Goal: Task Accomplishment & Management: Complete application form

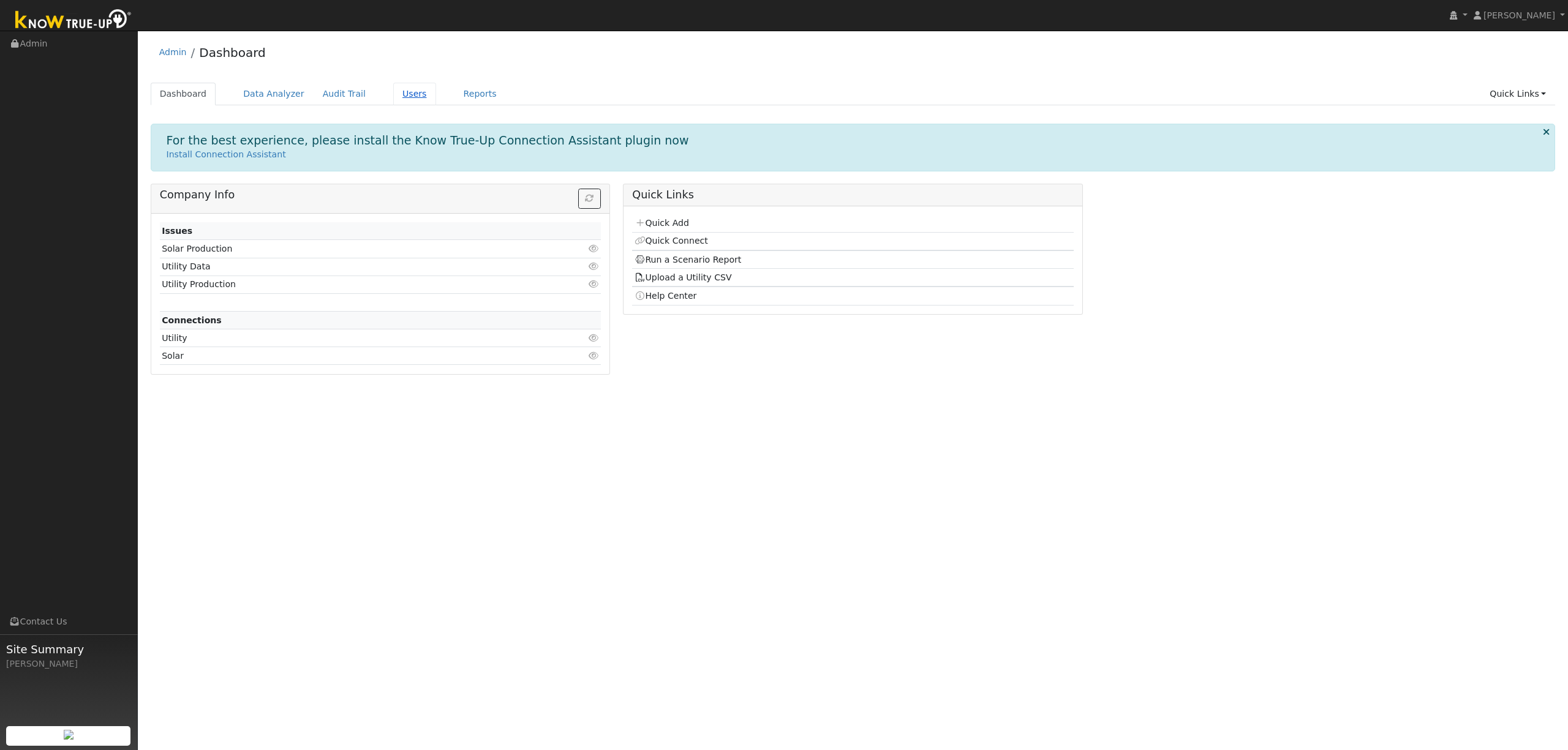
click at [402, 96] on link "Users" at bounding box center [415, 94] width 43 height 23
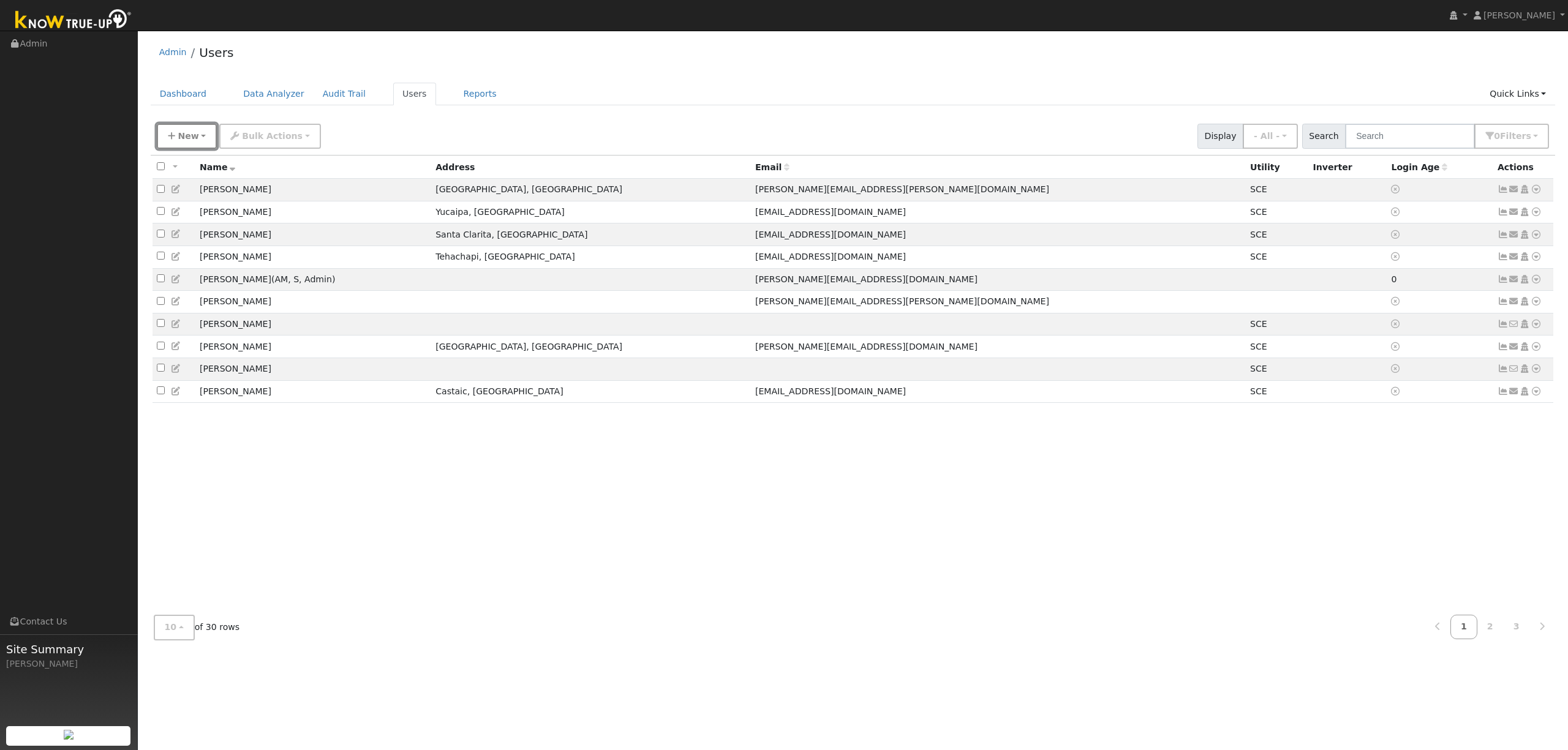
click at [184, 132] on span "New" at bounding box center [188, 136] width 21 height 10
click at [211, 157] on link "Add User" at bounding box center [208, 162] width 102 height 17
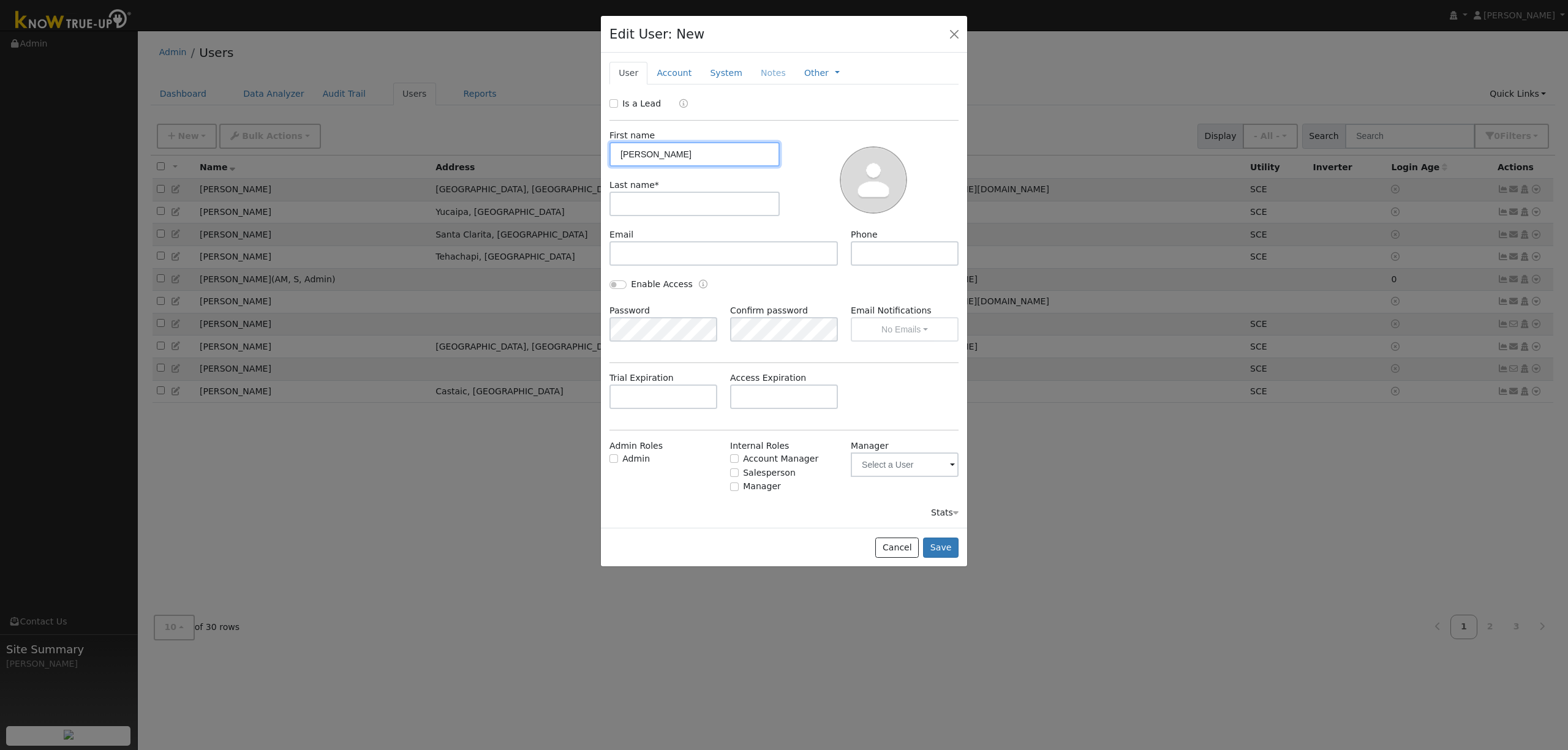
type input "Kyle"
type input "Denes"
click at [671, 72] on link "Account" at bounding box center [674, 73] width 53 height 23
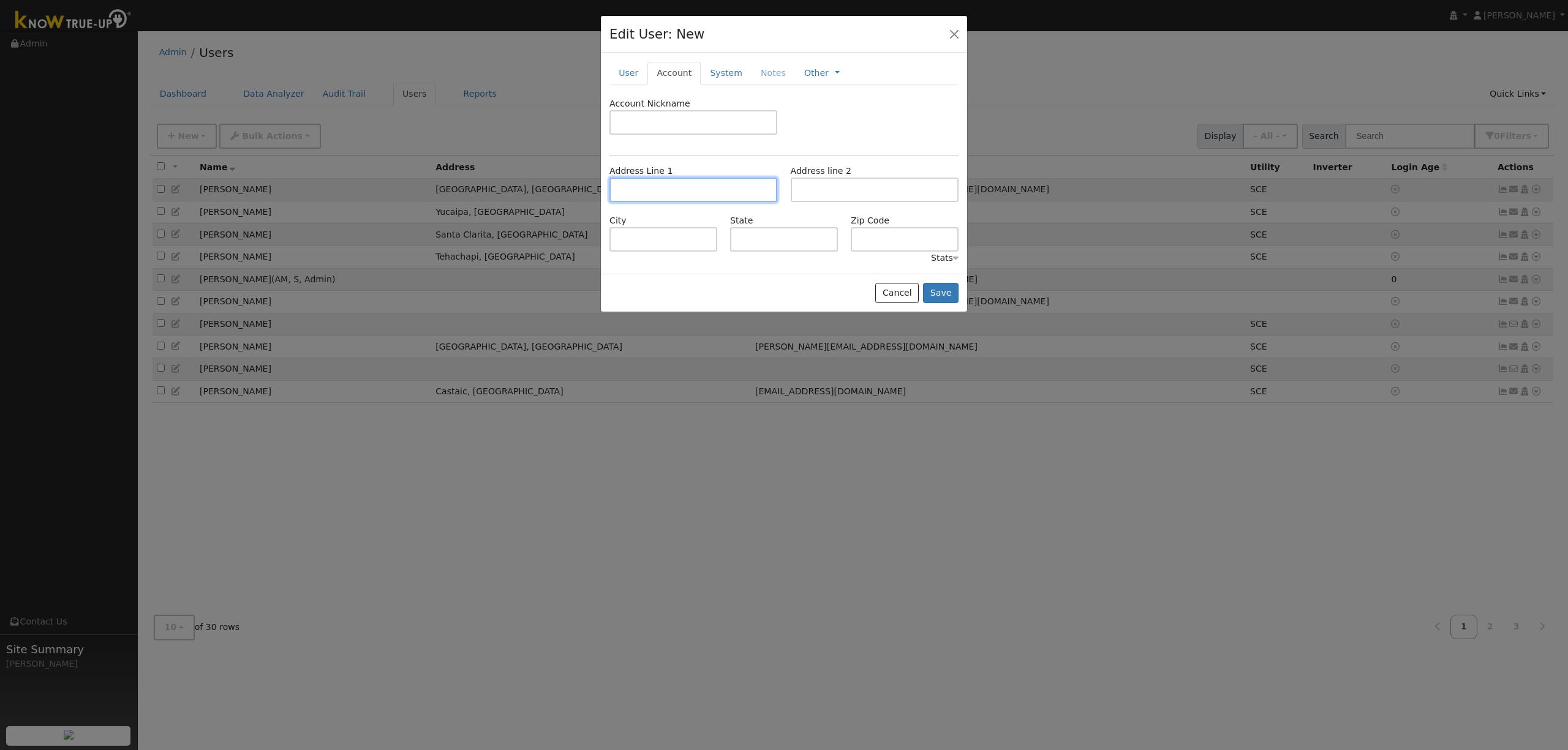
click at [707, 197] on input "text" at bounding box center [693, 190] width 168 height 25
type input "12153 Cherry Grove Street"
type input "Moorpark"
type input "CA"
type input "93021"
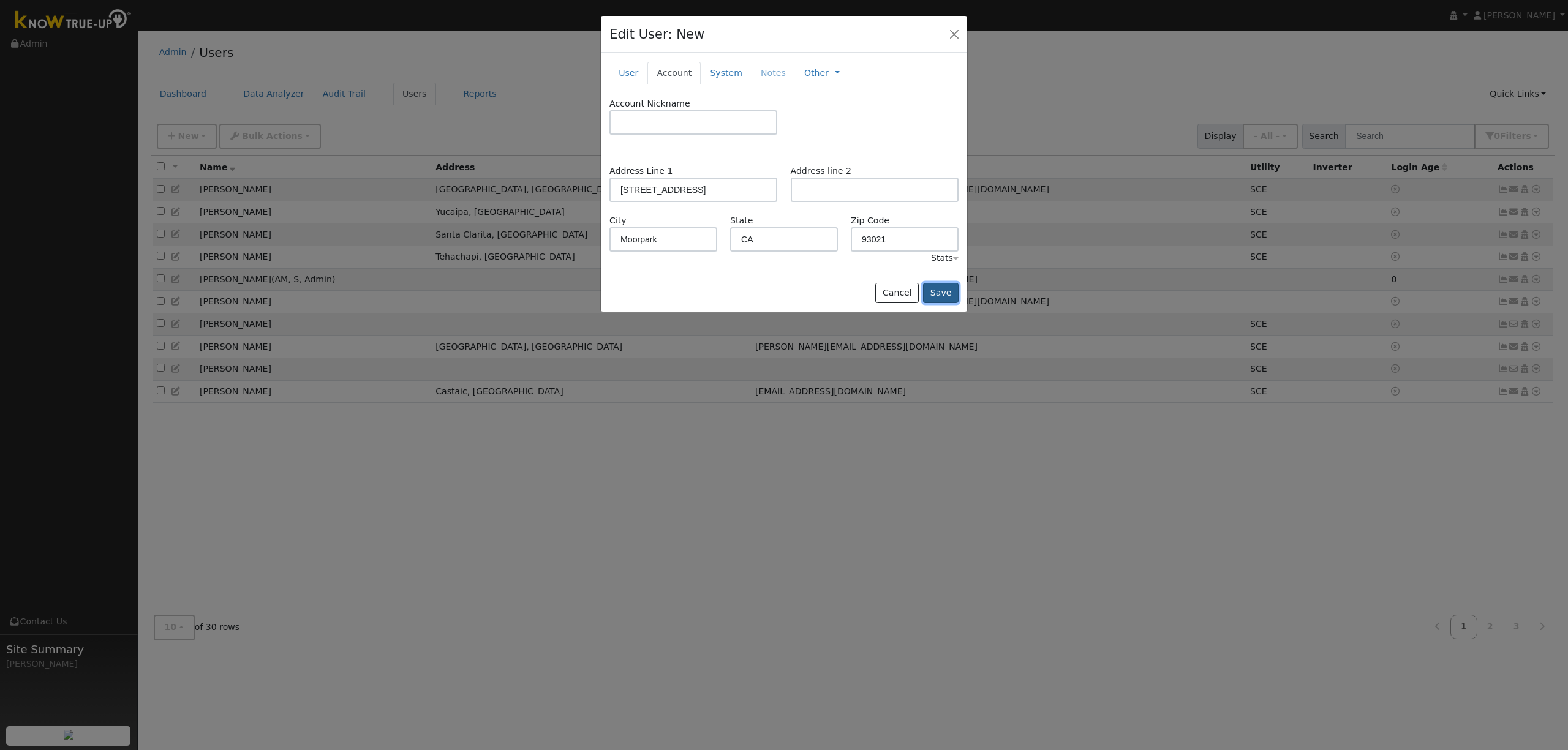
click at [944, 292] on button "Save" at bounding box center [941, 293] width 36 height 21
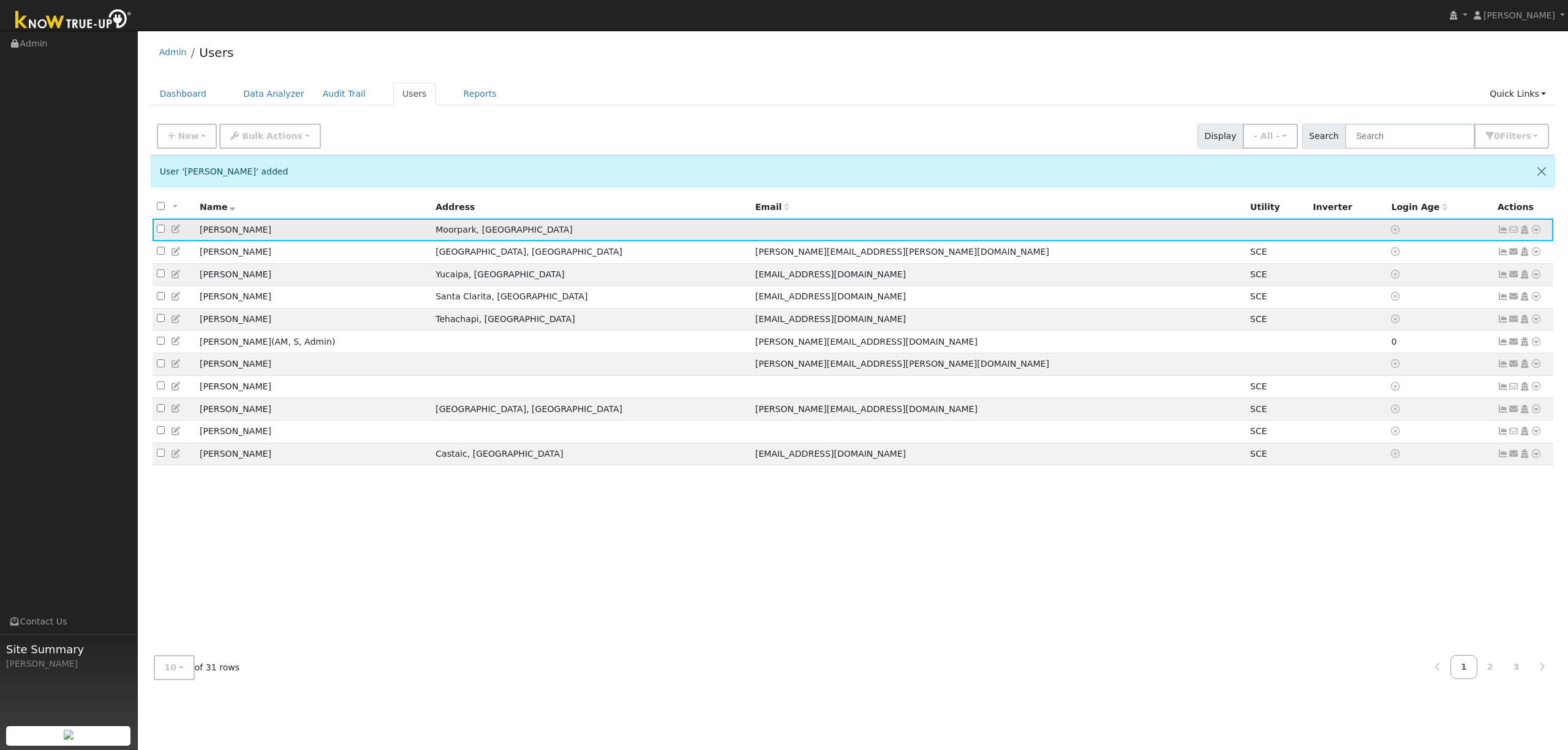
click at [1537, 228] on icon at bounding box center [1536, 230] width 11 height 9
click at [1402, 292] on link "Import From CSV" at bounding box center [1406, 296] width 90 height 17
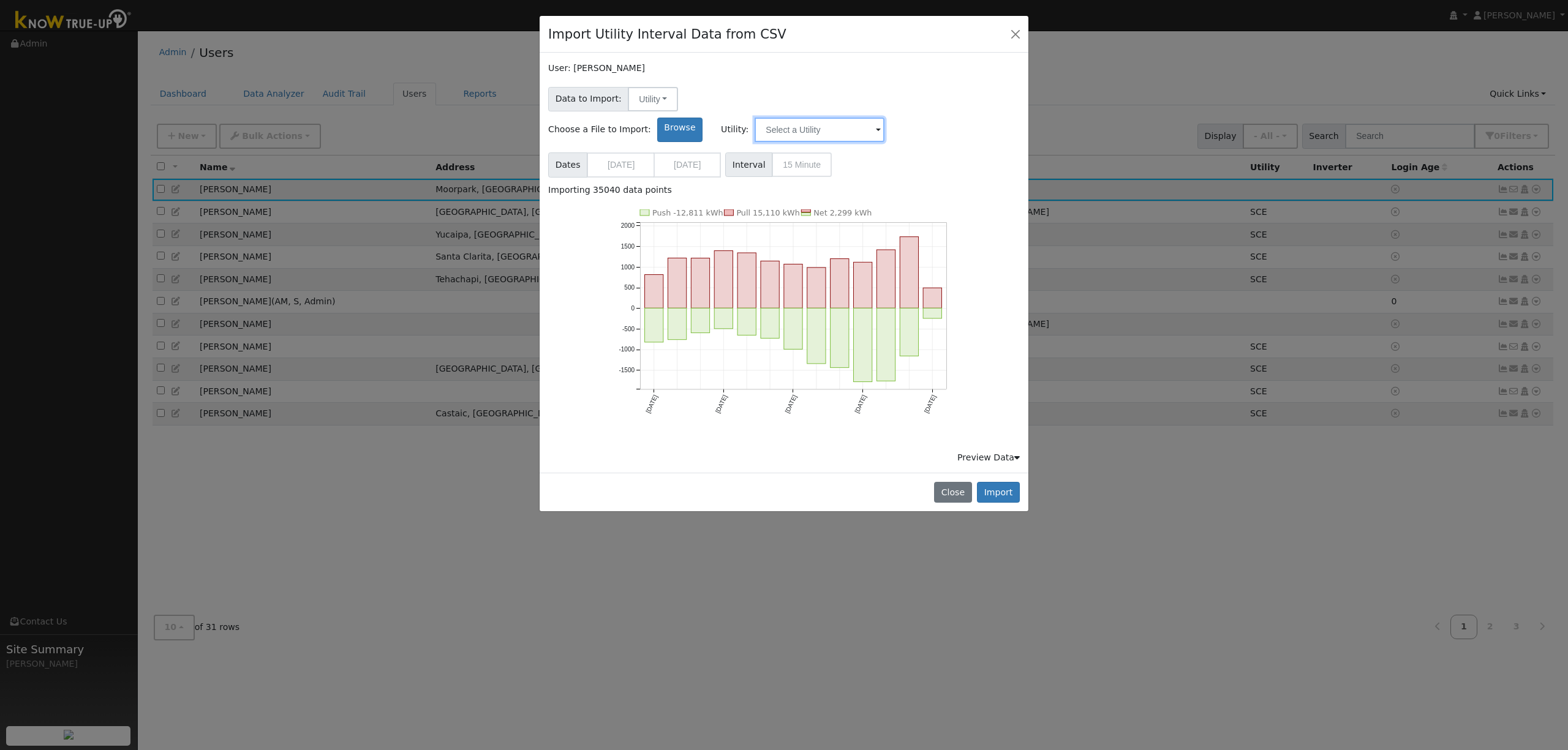
click at [885, 117] on input "text" at bounding box center [819, 129] width 130 height 25
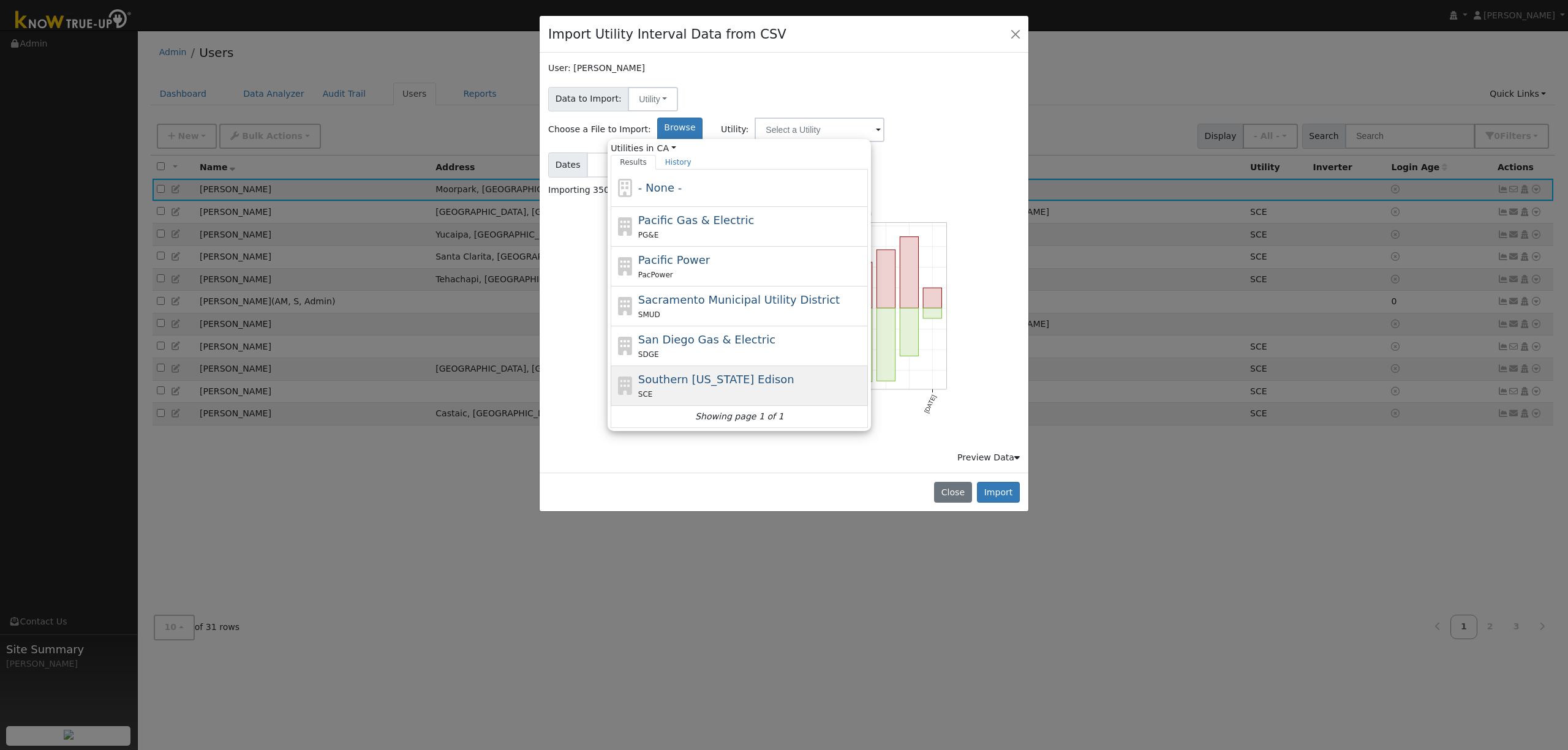
click at [794, 373] on span "Southern [US_STATE] Edison" at bounding box center [716, 379] width 156 height 13
type input "Southern [US_STATE] Edison"
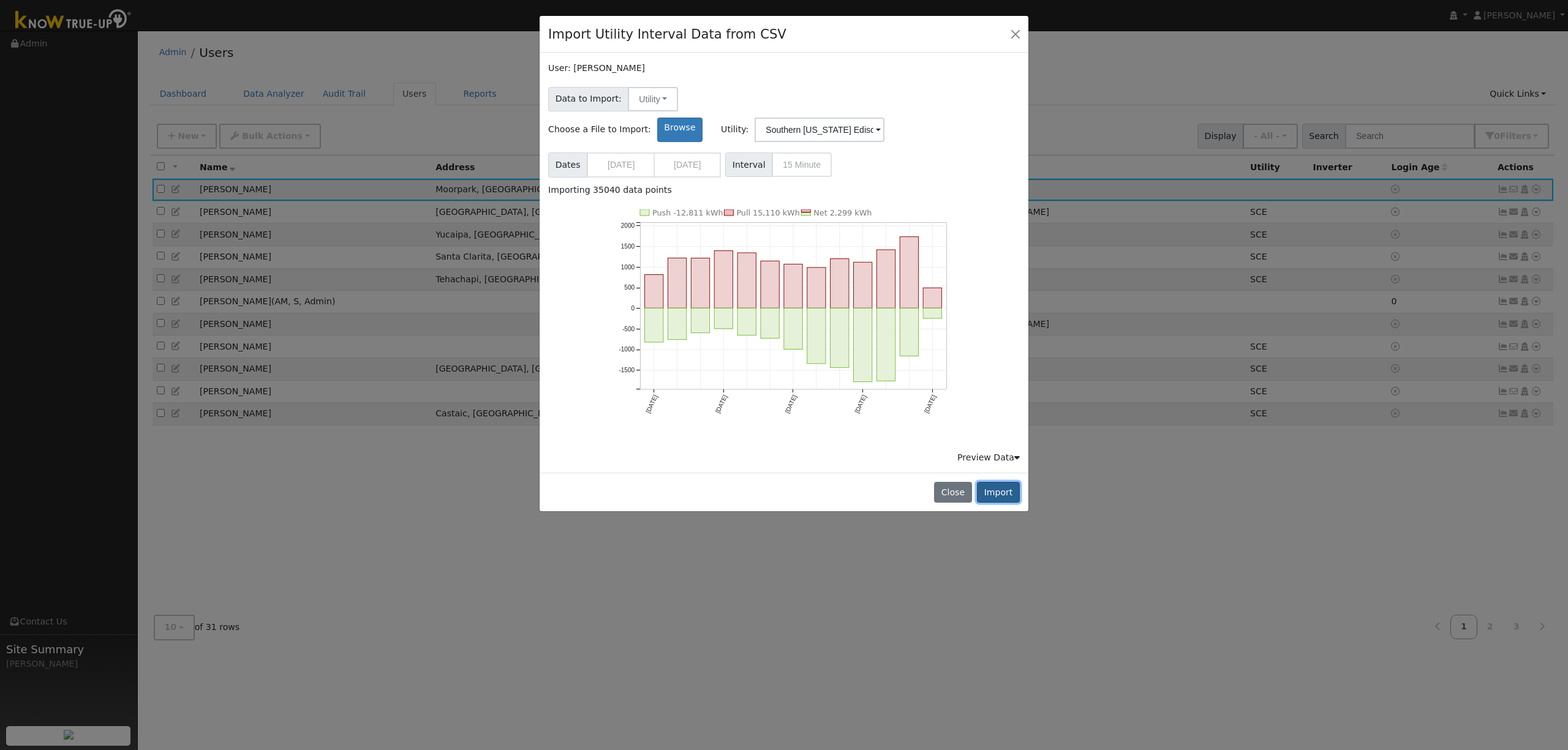
click at [997, 482] on button "Import" at bounding box center [999, 492] width 43 height 21
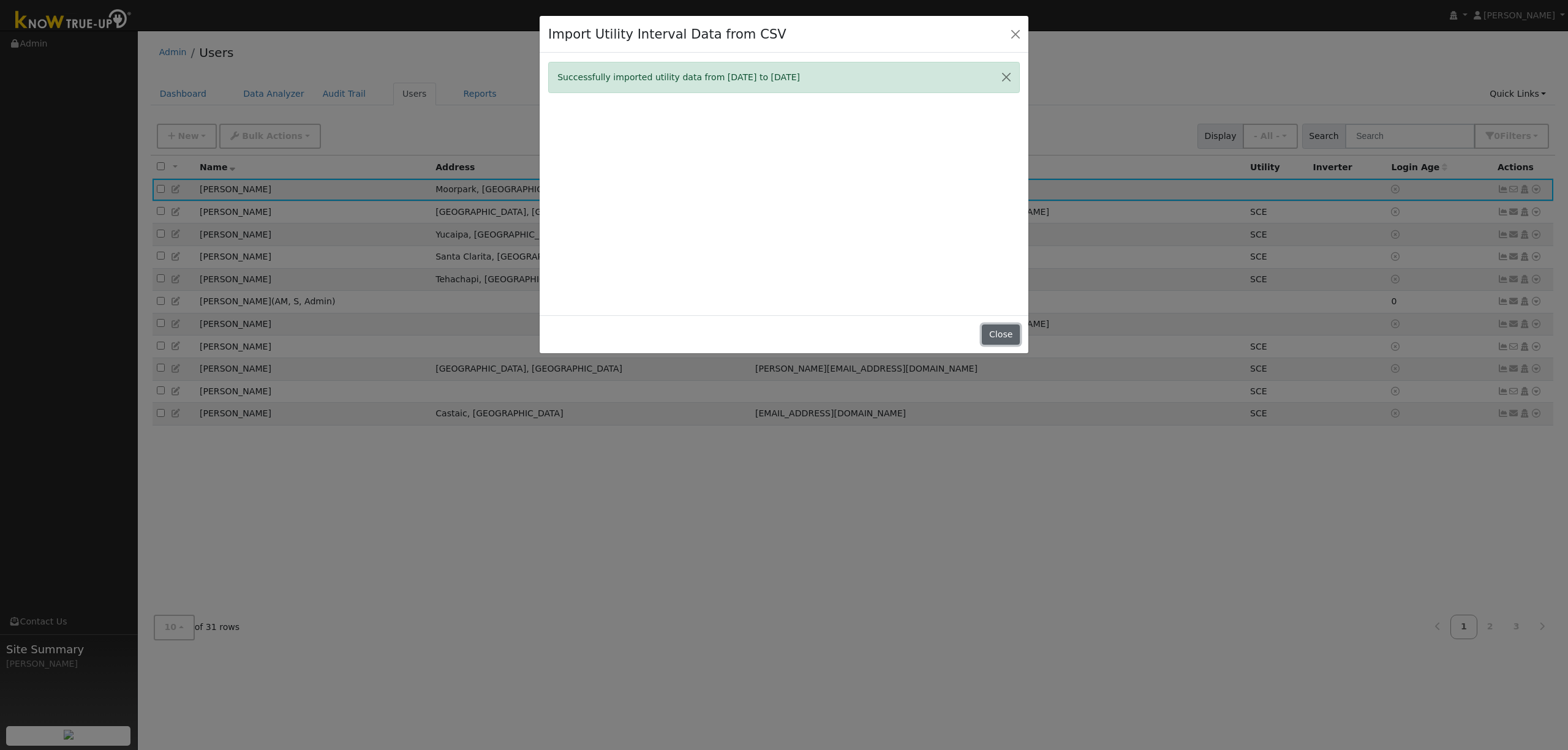
click at [997, 325] on button "Close" at bounding box center [1000, 335] width 37 height 21
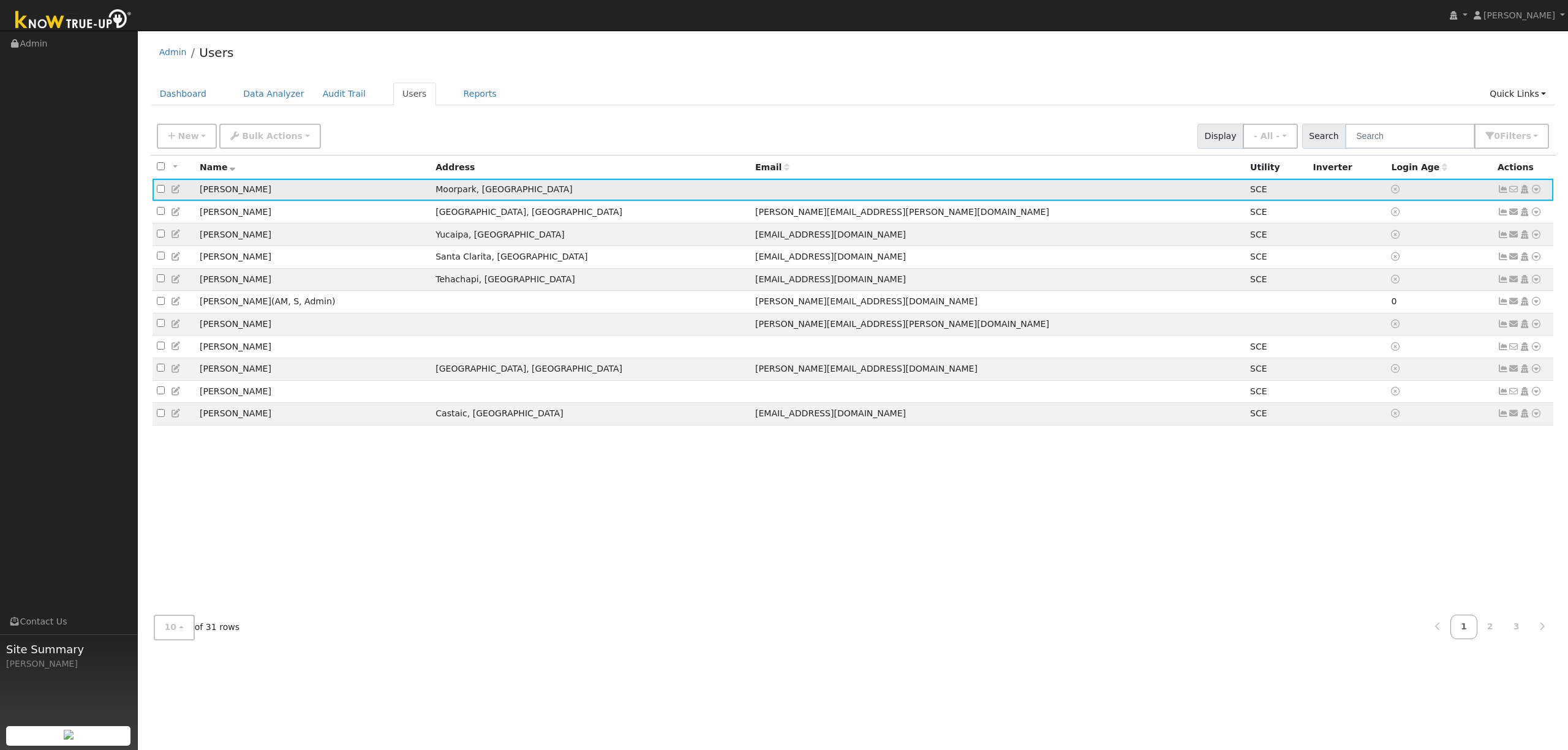
click at [1536, 190] on icon at bounding box center [1536, 190] width 11 height 9
click at [1402, 238] on link "Scenario" at bounding box center [1406, 239] width 91 height 17
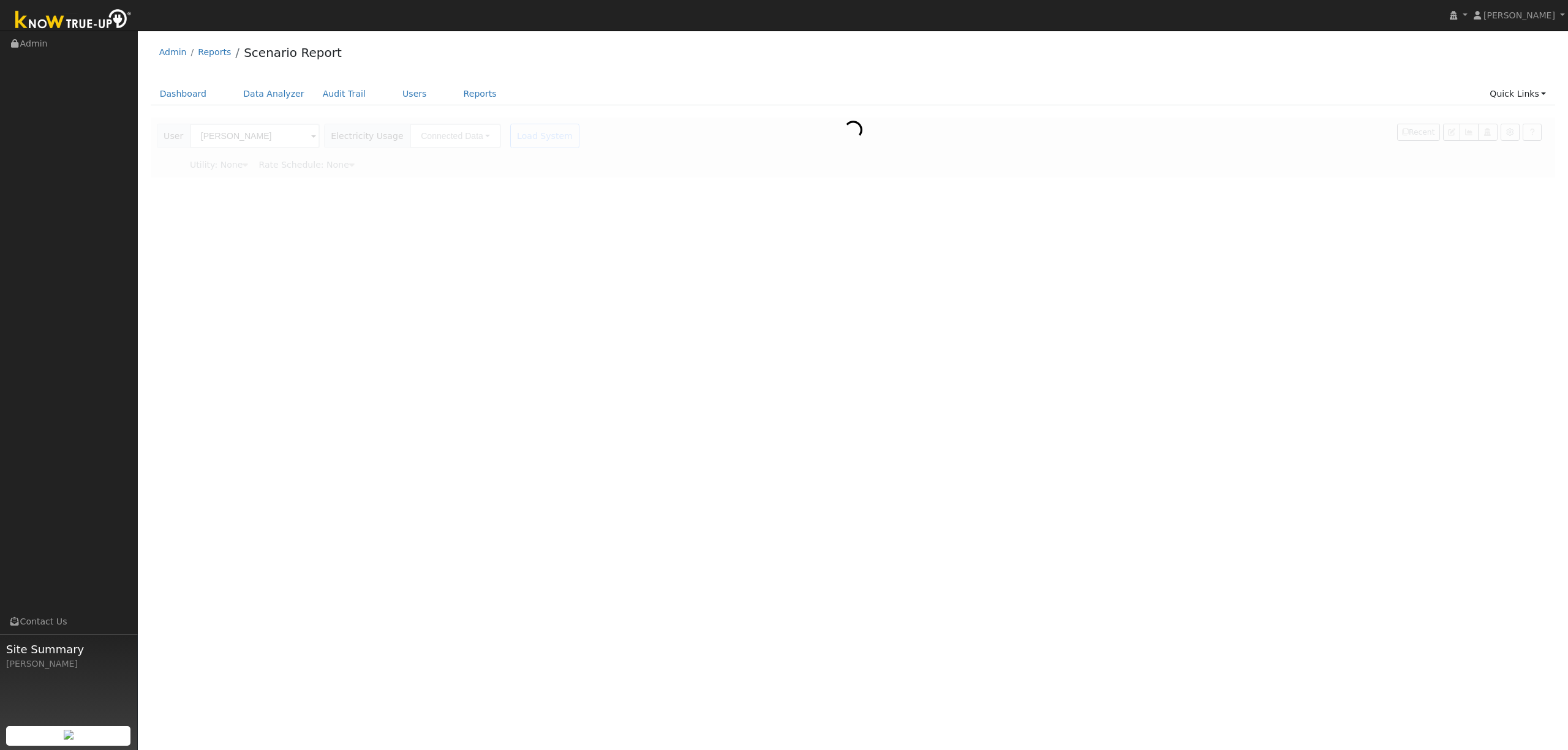
type input "Southern [US_STATE] Edison"
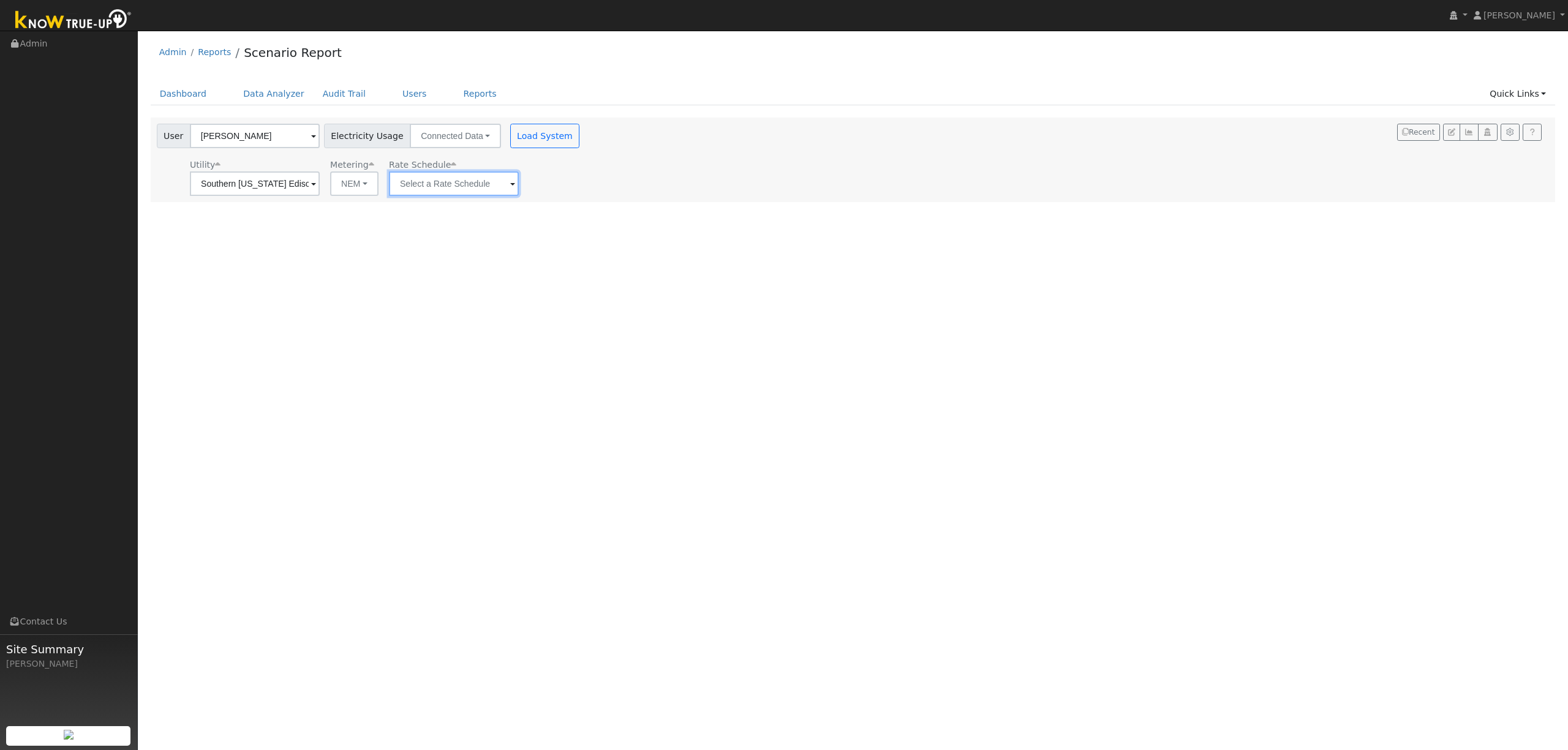
click at [491, 187] on input "text" at bounding box center [454, 183] width 130 height 25
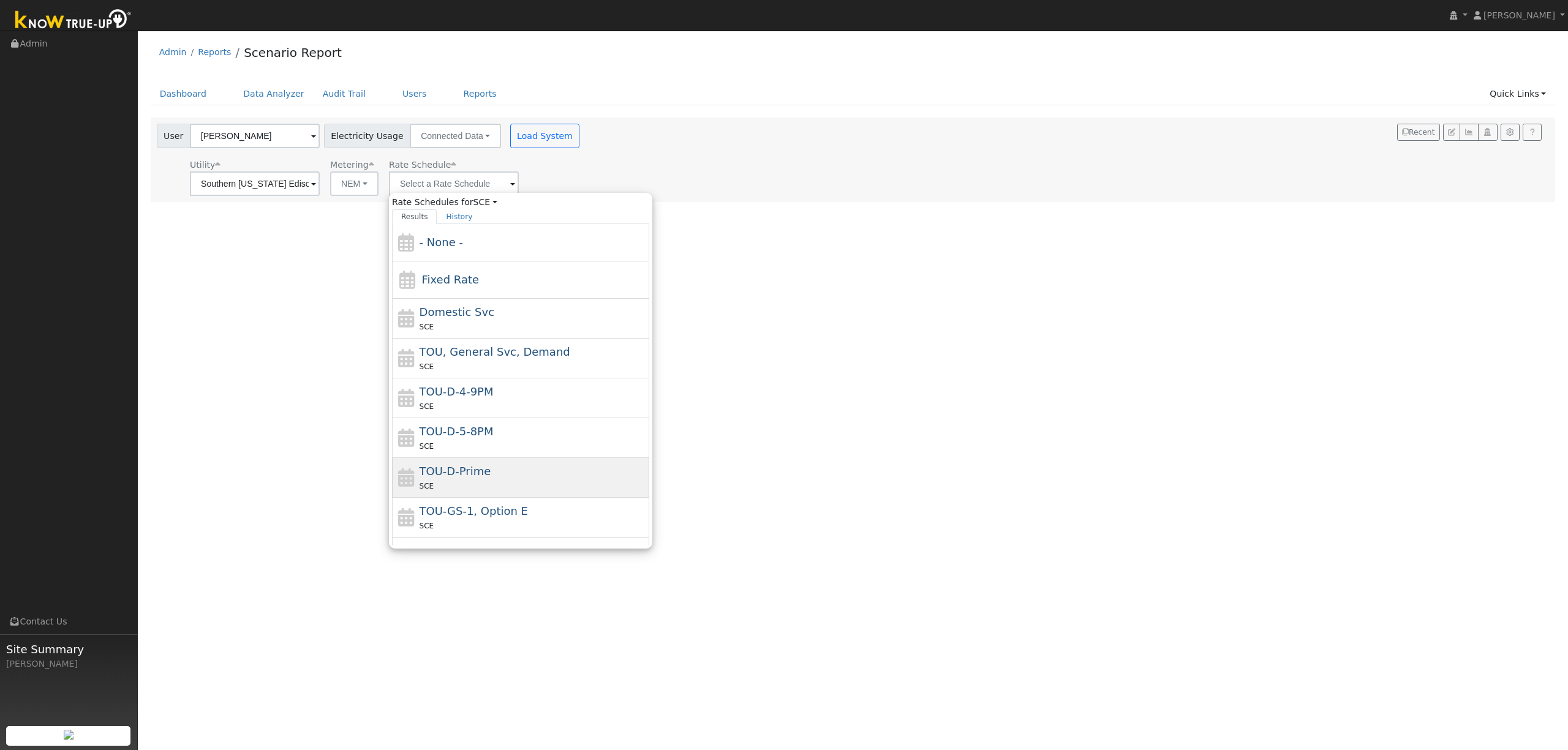
click at [539, 466] on div "TOU-D-Prime SCE" at bounding box center [520, 478] width 257 height 40
type input "TOU-D-Prime"
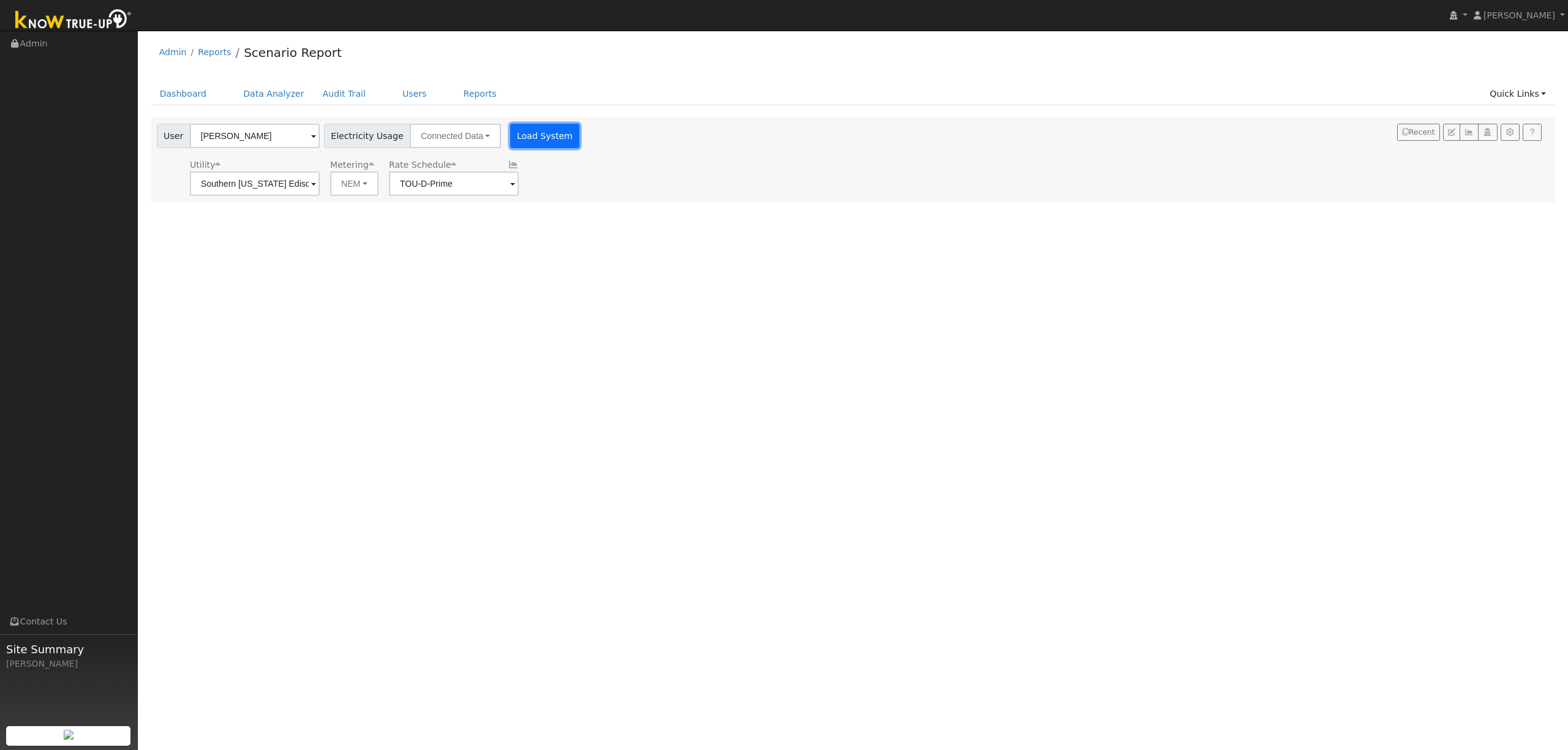
click at [532, 133] on button "Load System" at bounding box center [545, 136] width 70 height 25
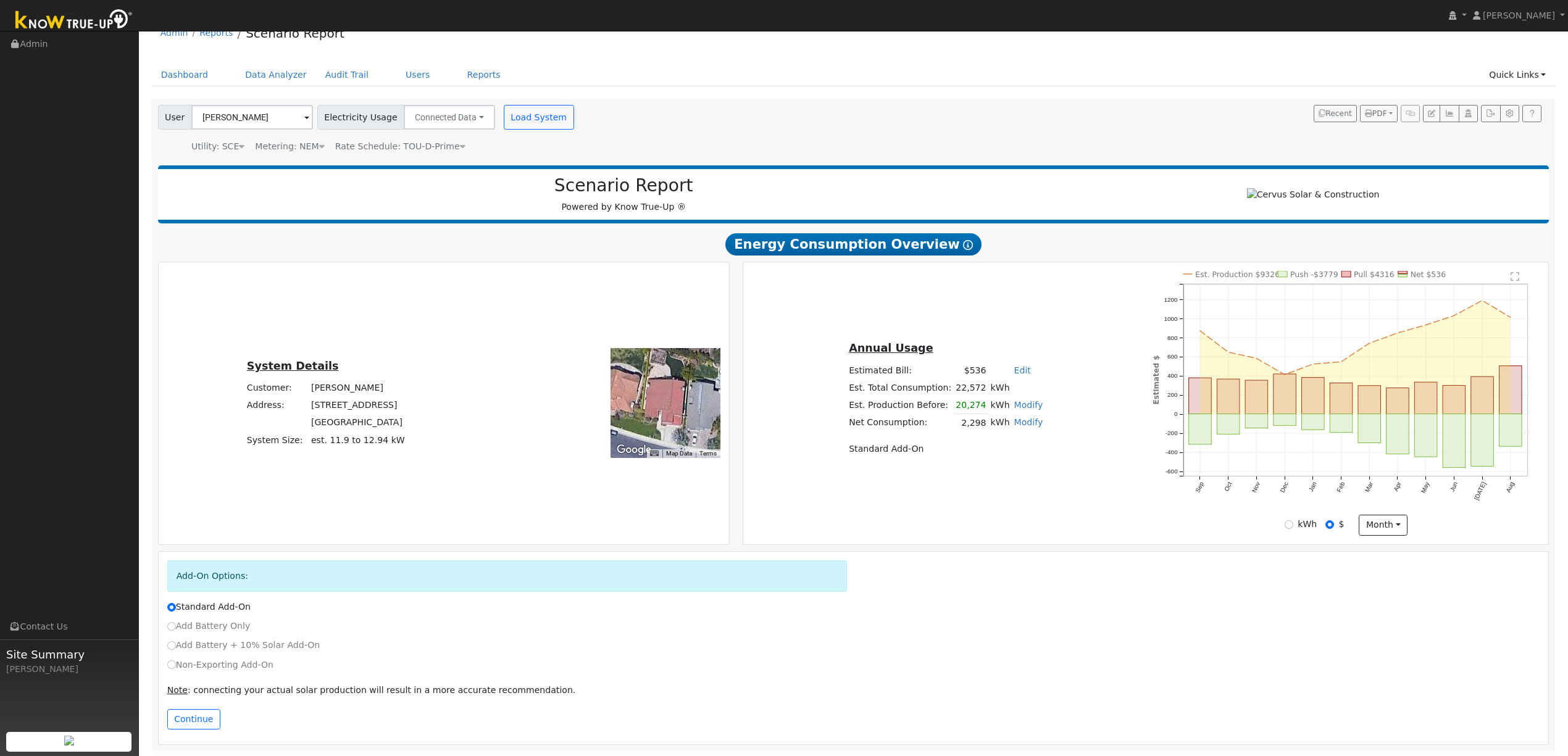
scroll to position [28, 0]
click at [176, 623] on label "Add Battery Only" at bounding box center [209, 625] width 83 height 13
click at [176, 623] on input "Add Battery Only" at bounding box center [172, 626] width 9 height 9
radio input "true"
click at [171, 605] on input "Standard Add-On" at bounding box center [172, 606] width 9 height 9
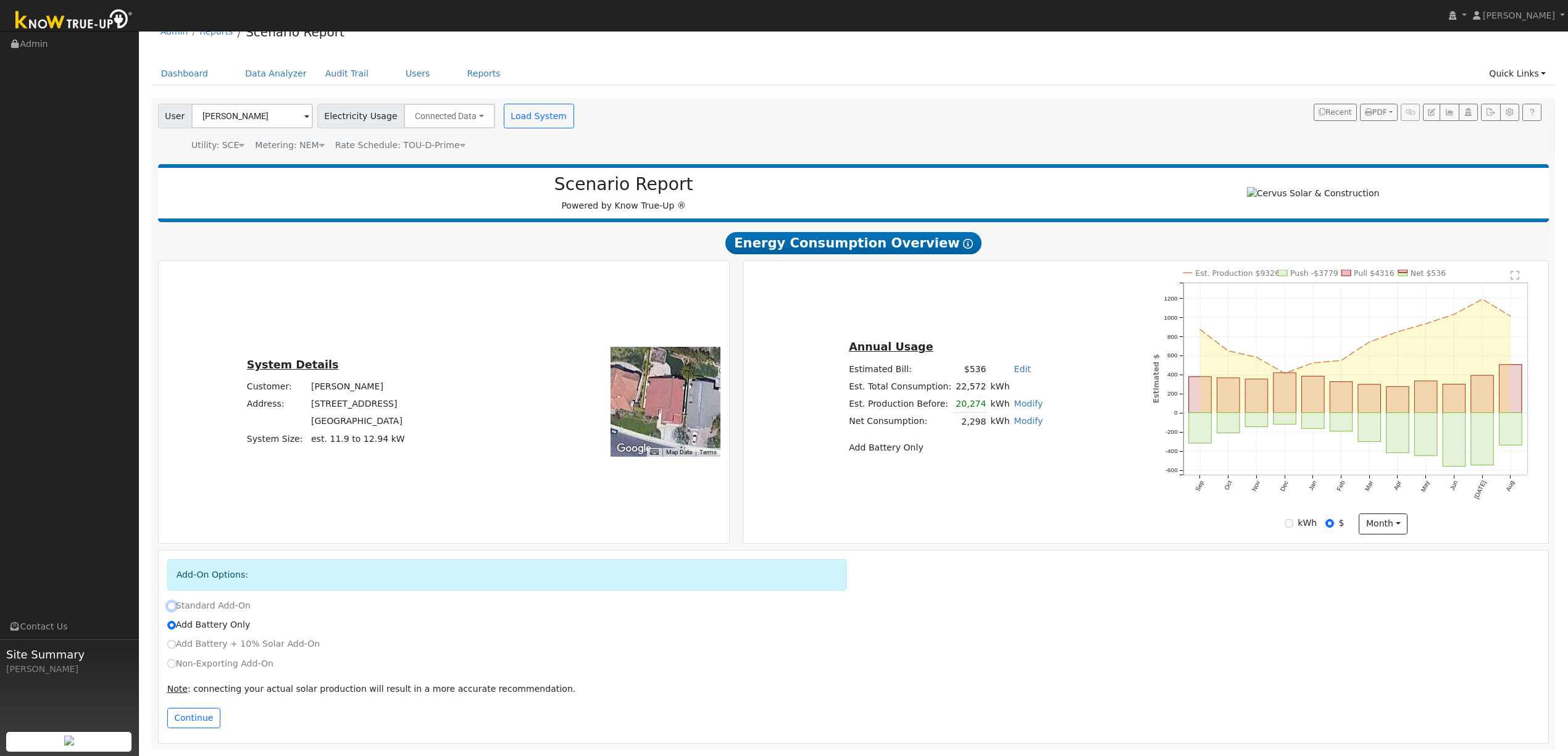
radio input "true"
click at [173, 624] on input "Add Battery Only" at bounding box center [172, 626] width 9 height 9
radio input "true"
radio input "false"
click at [174, 719] on button "Continue" at bounding box center [194, 718] width 53 height 21
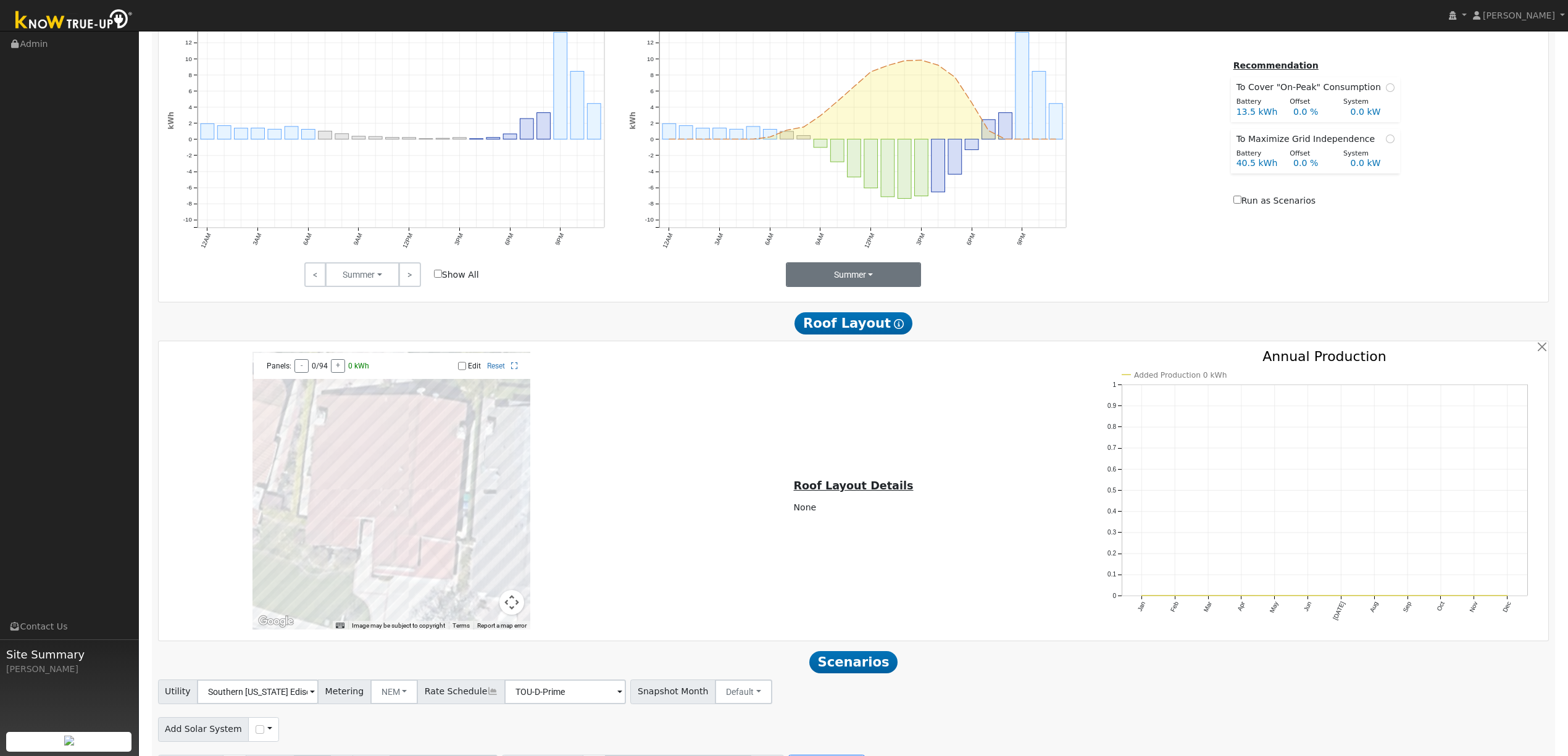
scroll to position [820, 0]
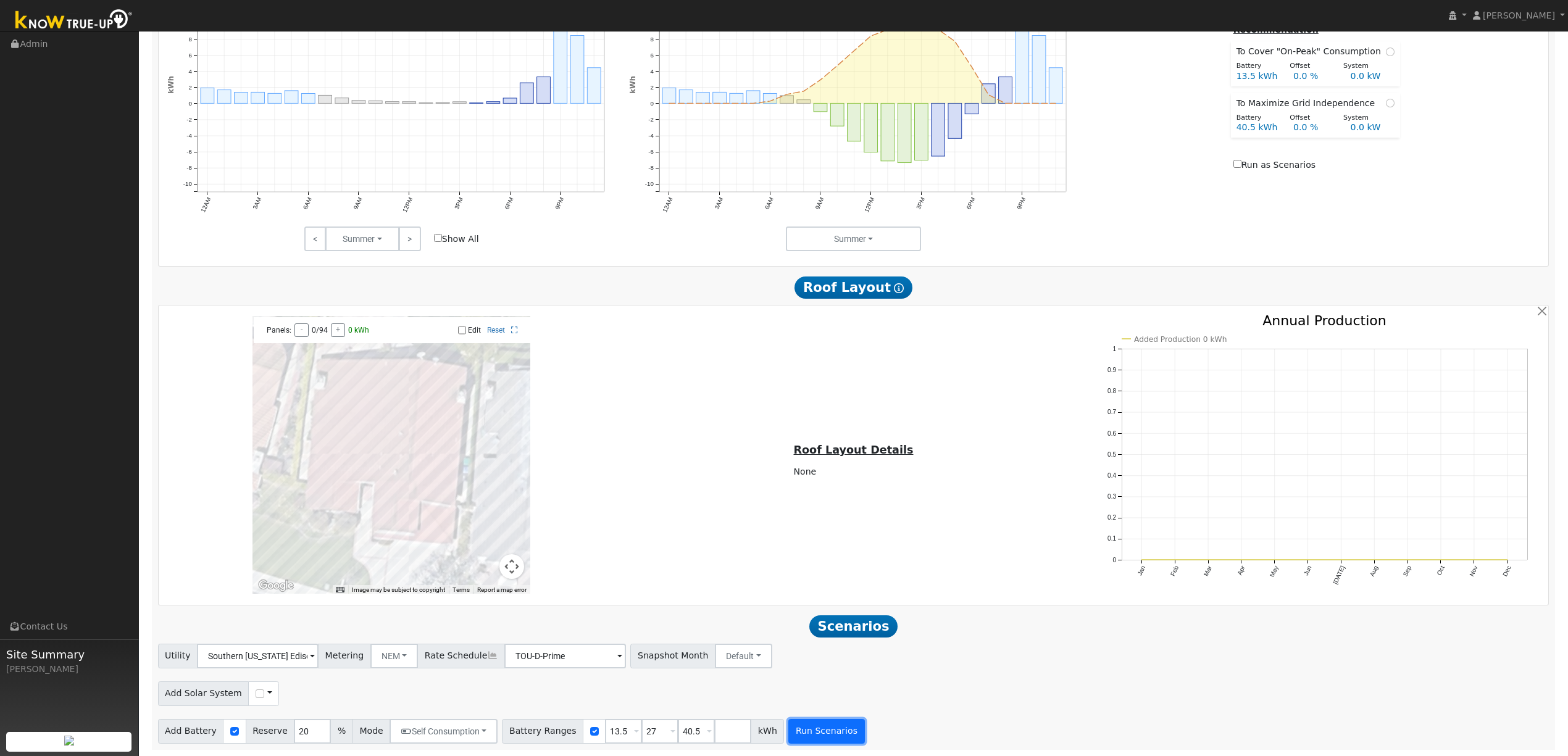
click at [813, 732] on button "Run Scenarios" at bounding box center [826, 732] width 76 height 25
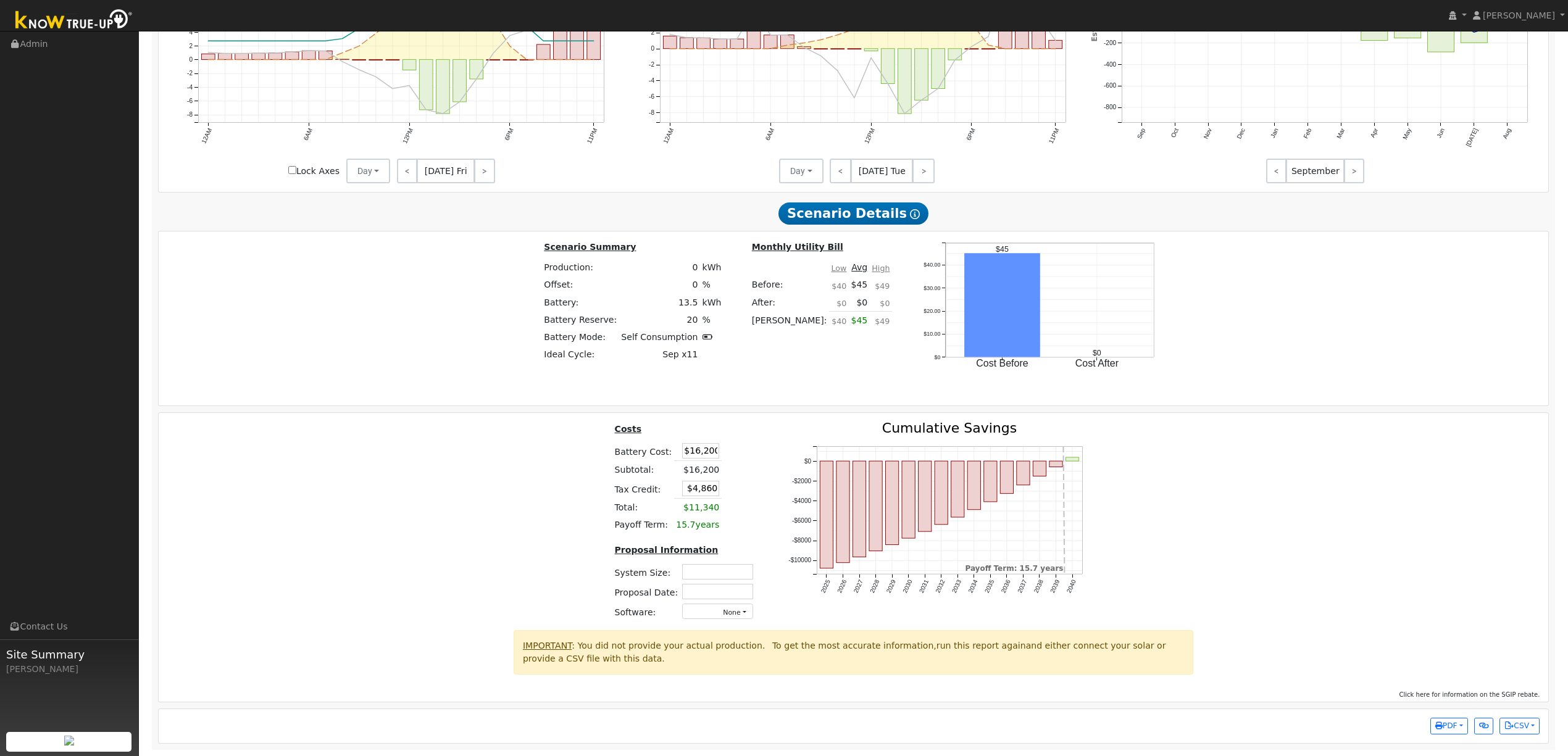
scroll to position [1847, 0]
click at [1511, 695] on span "Click here for information on the SGIP rebate." at bounding box center [1470, 695] width 141 height 7
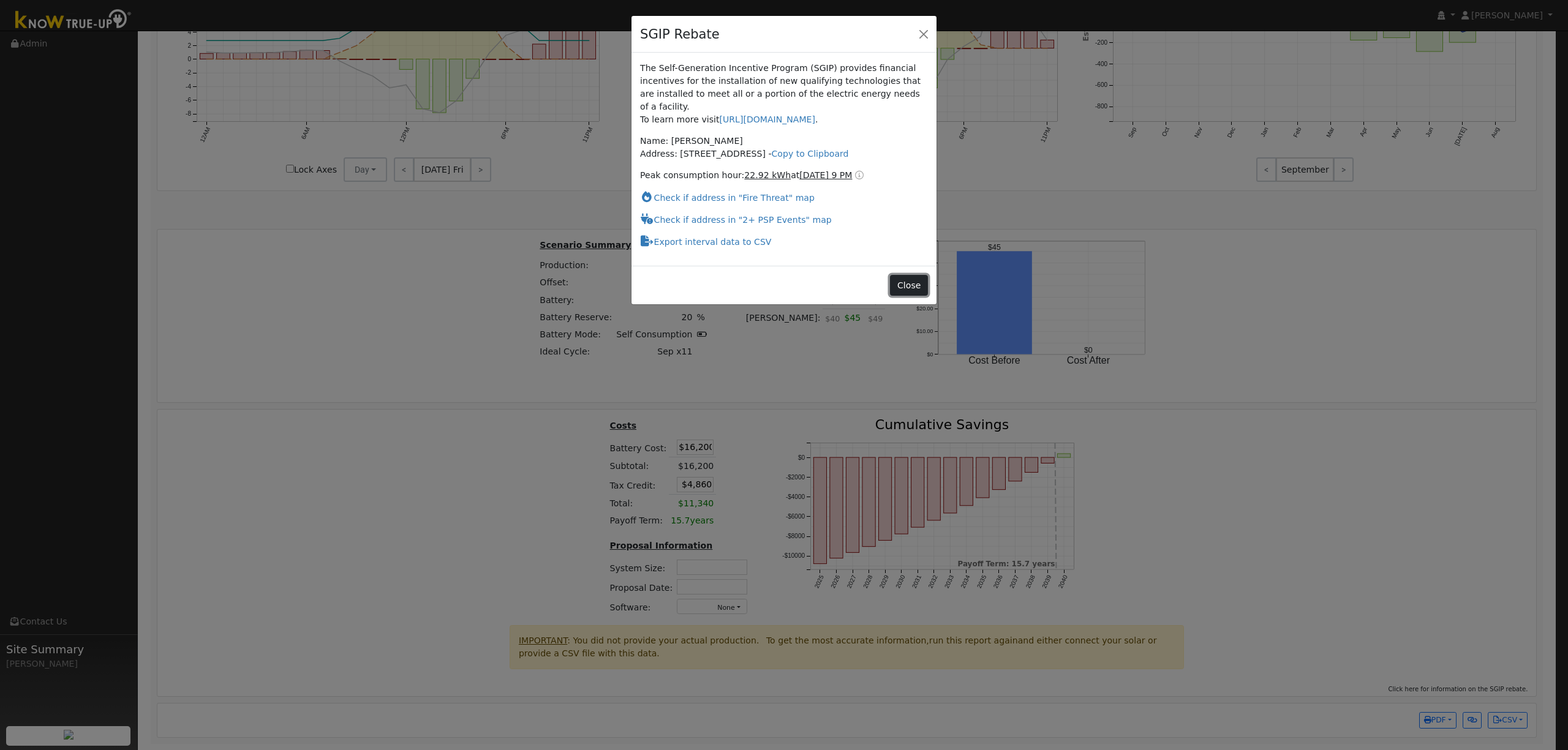
click at [902, 275] on button "Close" at bounding box center [909, 285] width 37 height 21
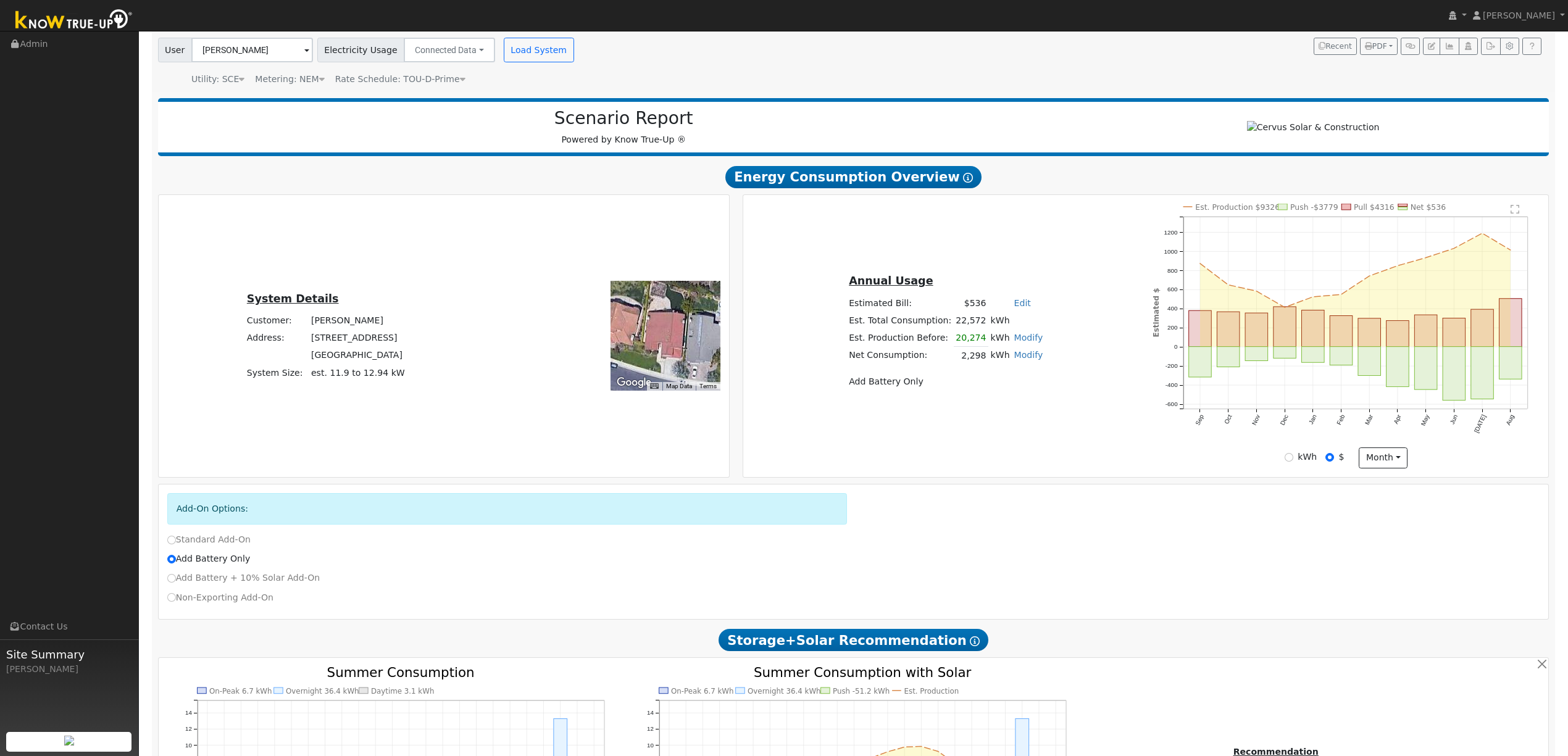
scroll to position [0, 0]
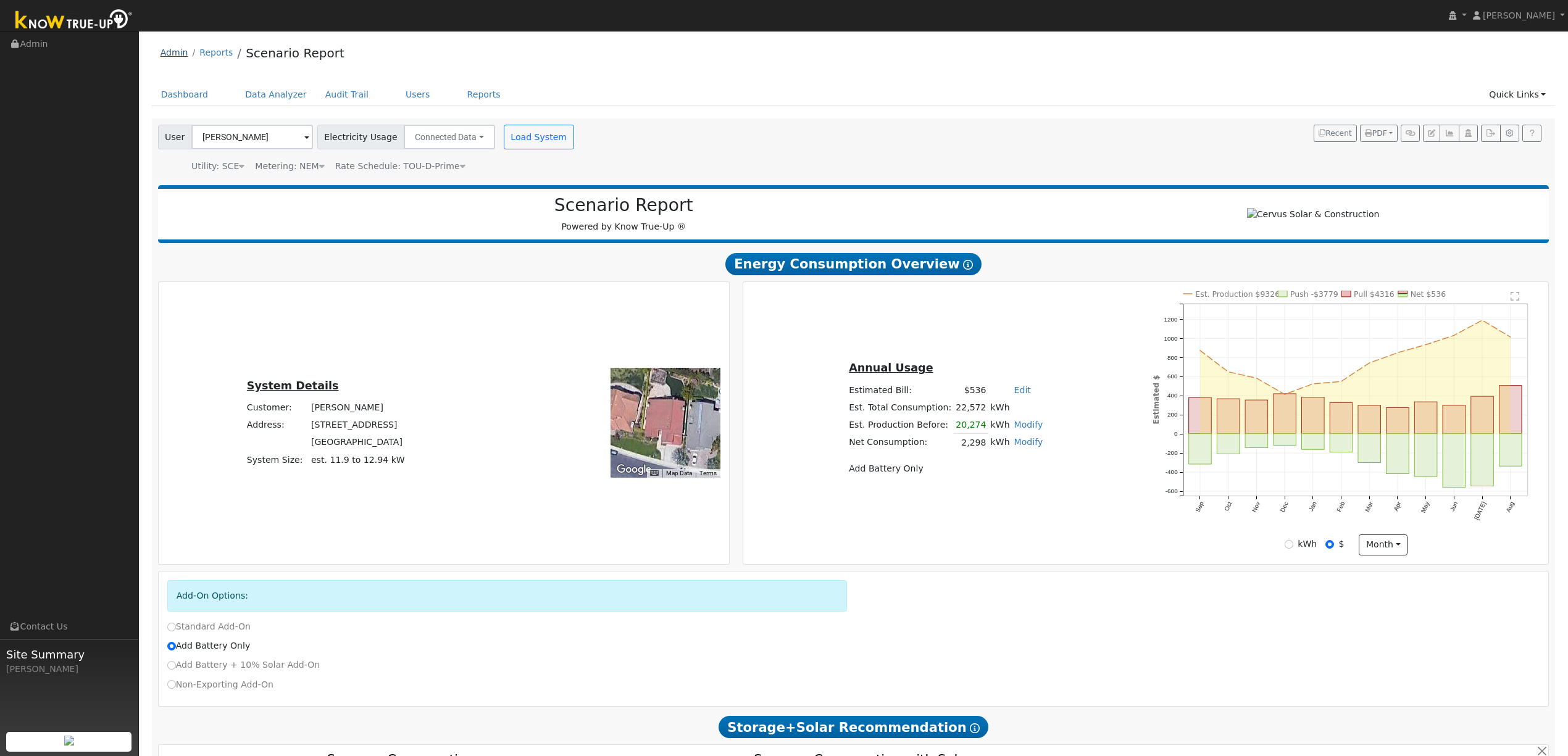
click at [173, 52] on link "Admin" at bounding box center [174, 52] width 27 height 10
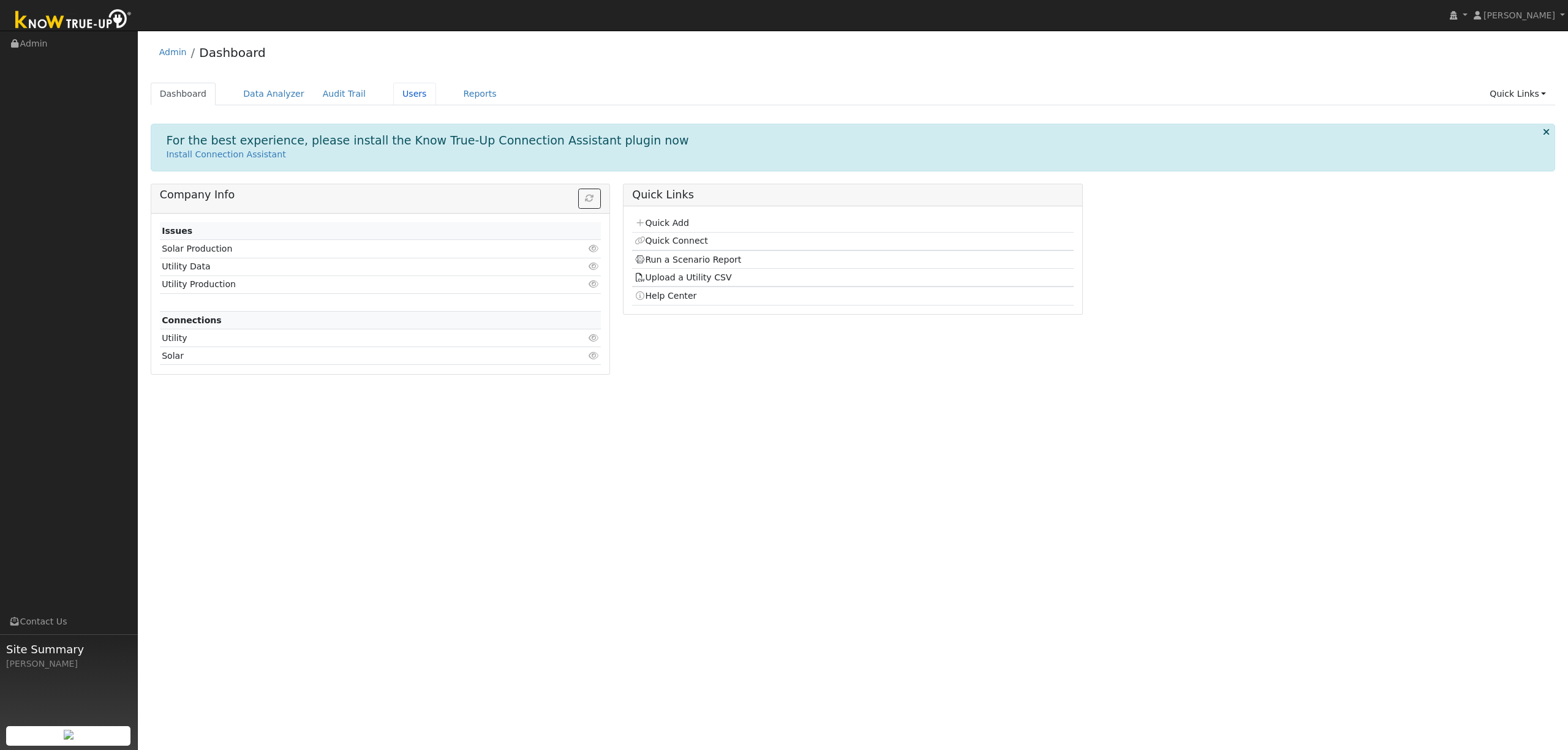
drag, startPoint x: 393, startPoint y: 98, endPoint x: 391, endPoint y: 108, distance: 10.2
click at [393, 98] on link "Users" at bounding box center [415, 94] width 43 height 23
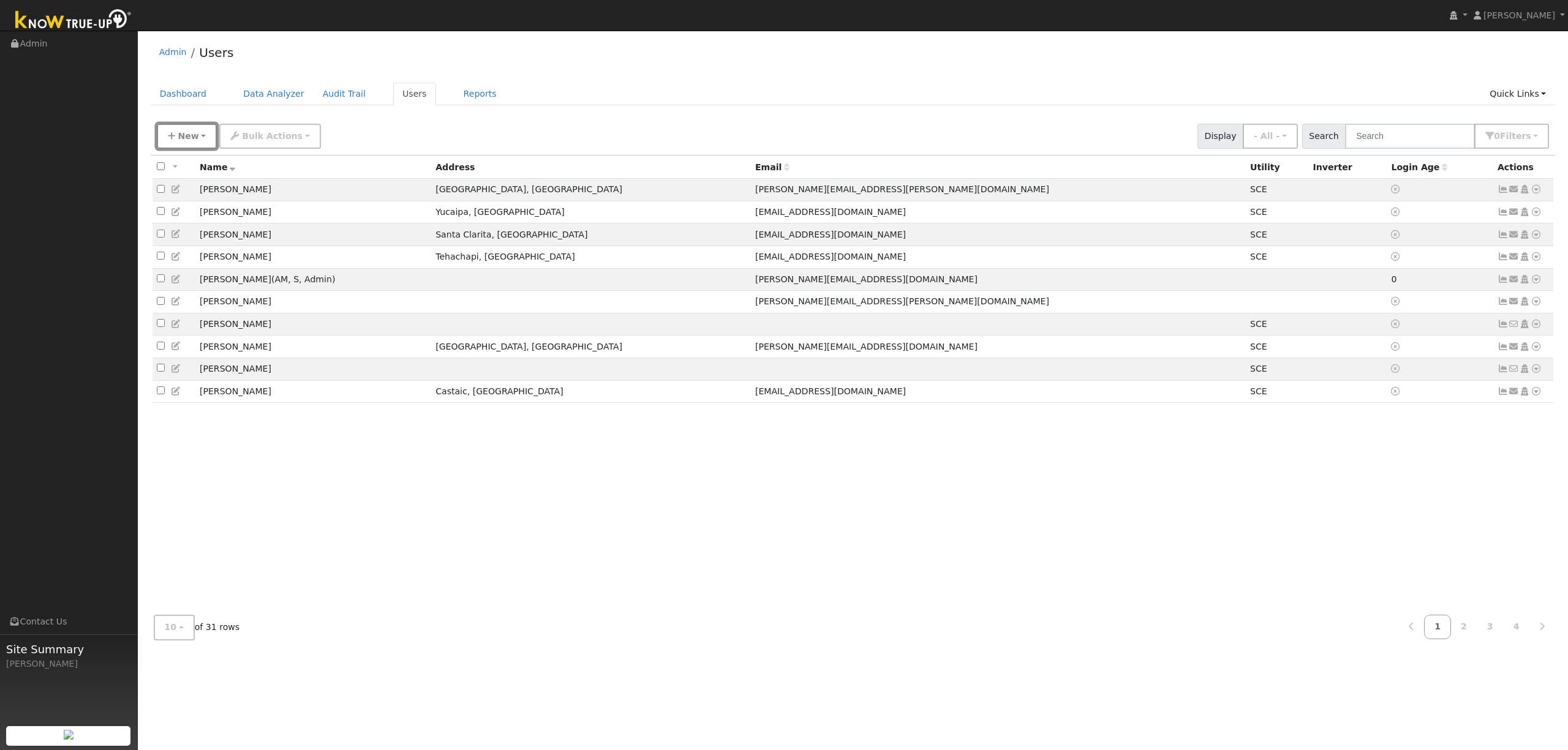
click at [187, 135] on span "New" at bounding box center [188, 136] width 21 height 10
click at [200, 167] on link "Add User" at bounding box center [208, 162] width 102 height 17
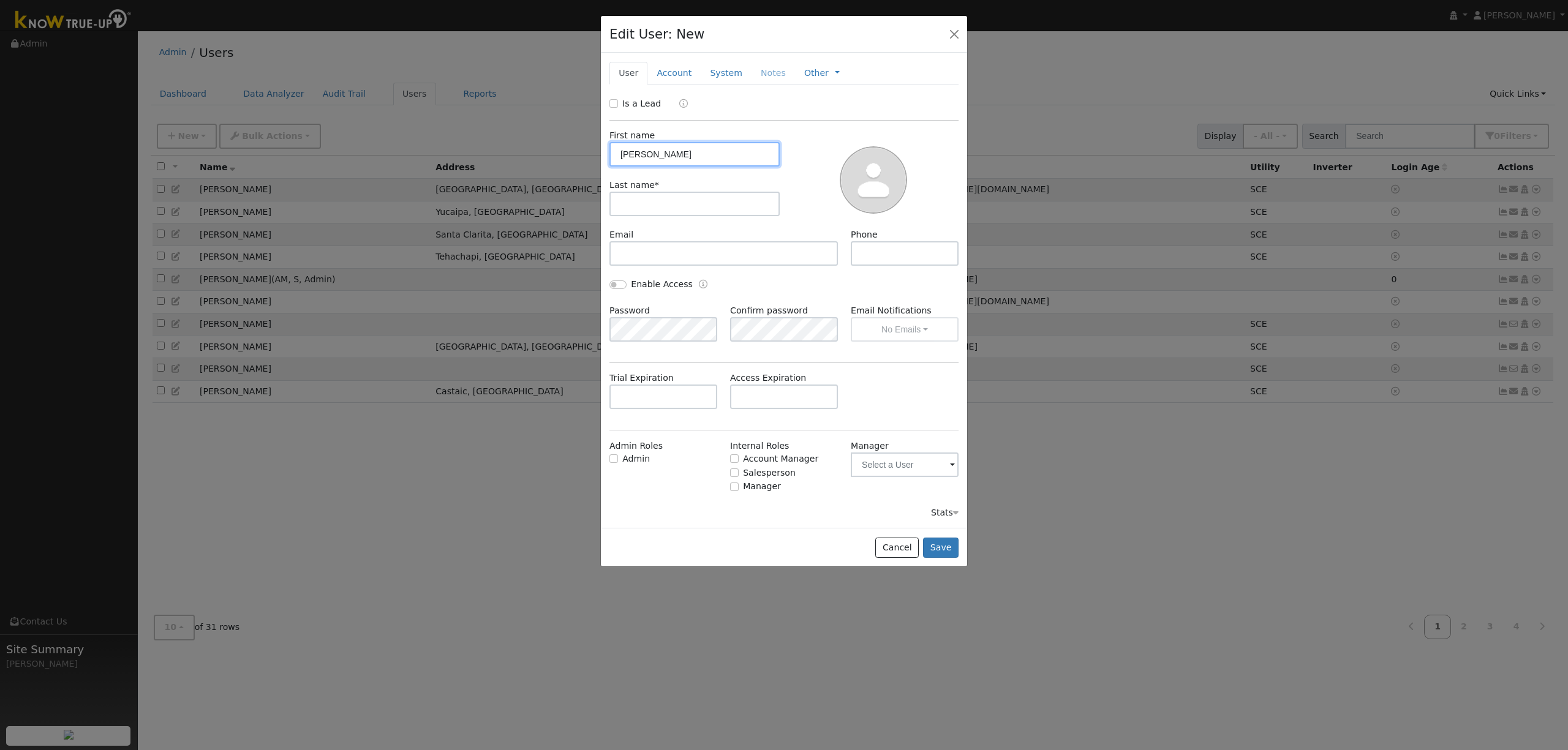
type input "William"
type input "Martinez"
click at [672, 74] on link "Account" at bounding box center [674, 73] width 53 height 23
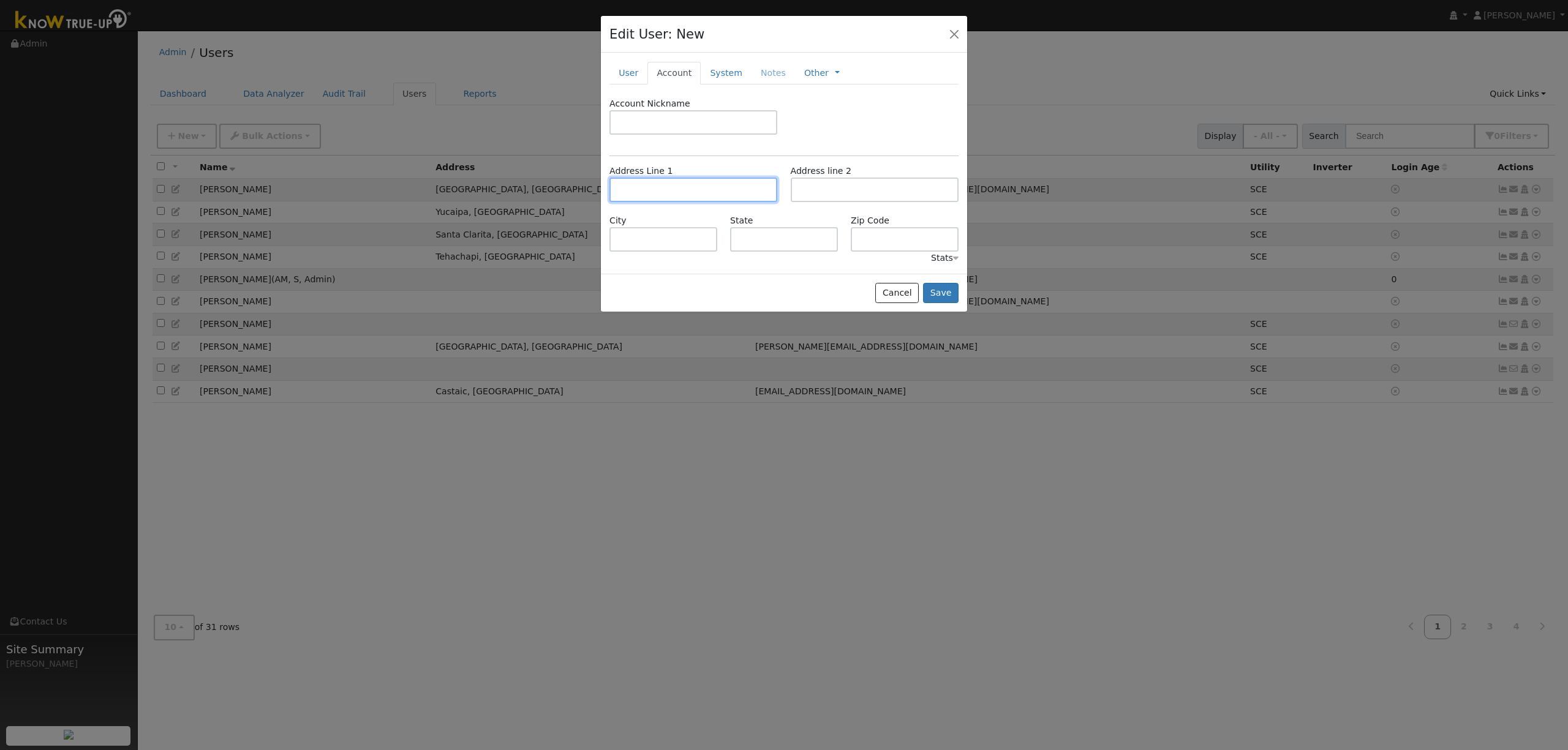
click at [687, 192] on input "text" at bounding box center [693, 190] width 168 height 25
type input "29673 Kings Canyon Lane"
type input "Santa Clarita"
type input "CA"
type input "91387"
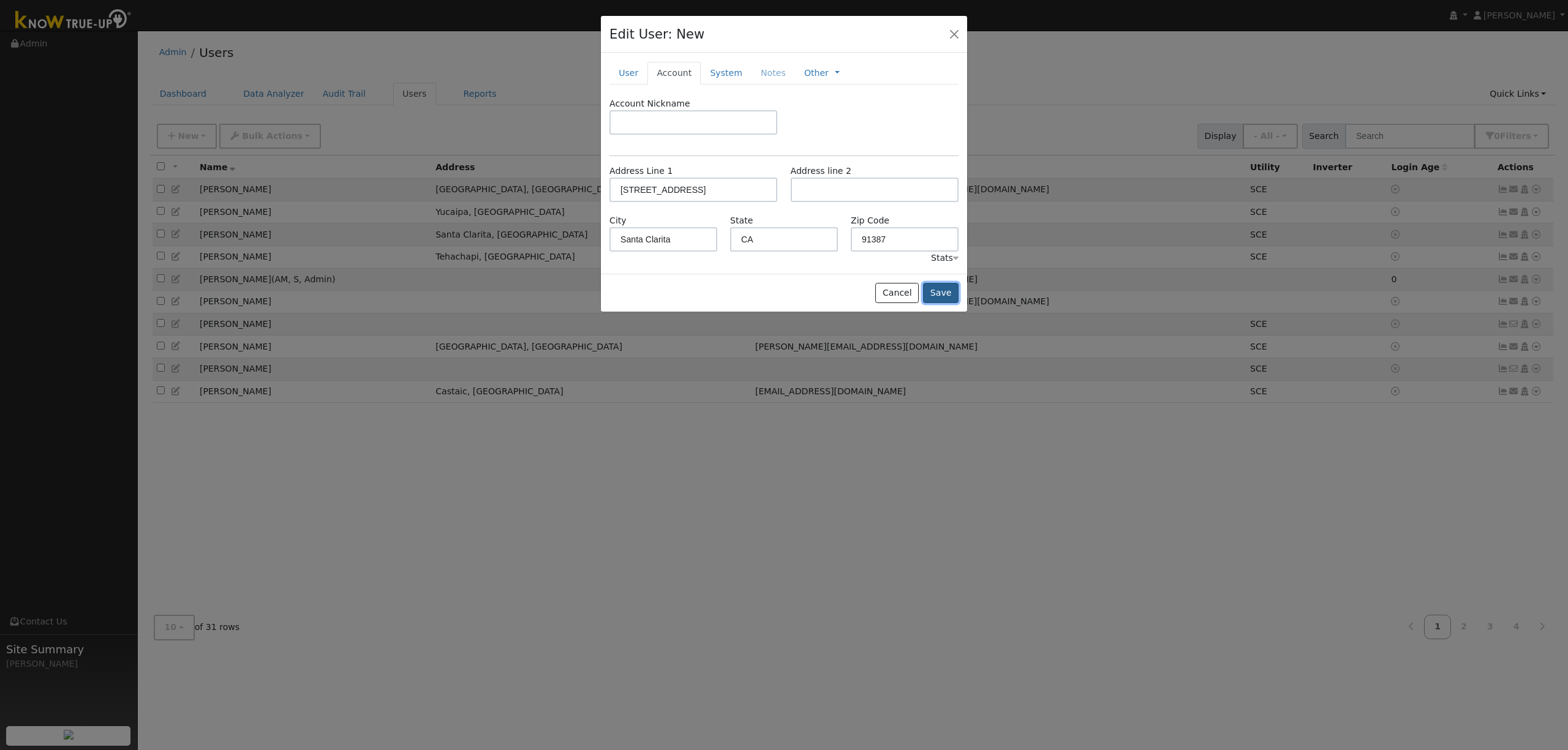
click at [932, 294] on button "Save" at bounding box center [941, 293] width 36 height 21
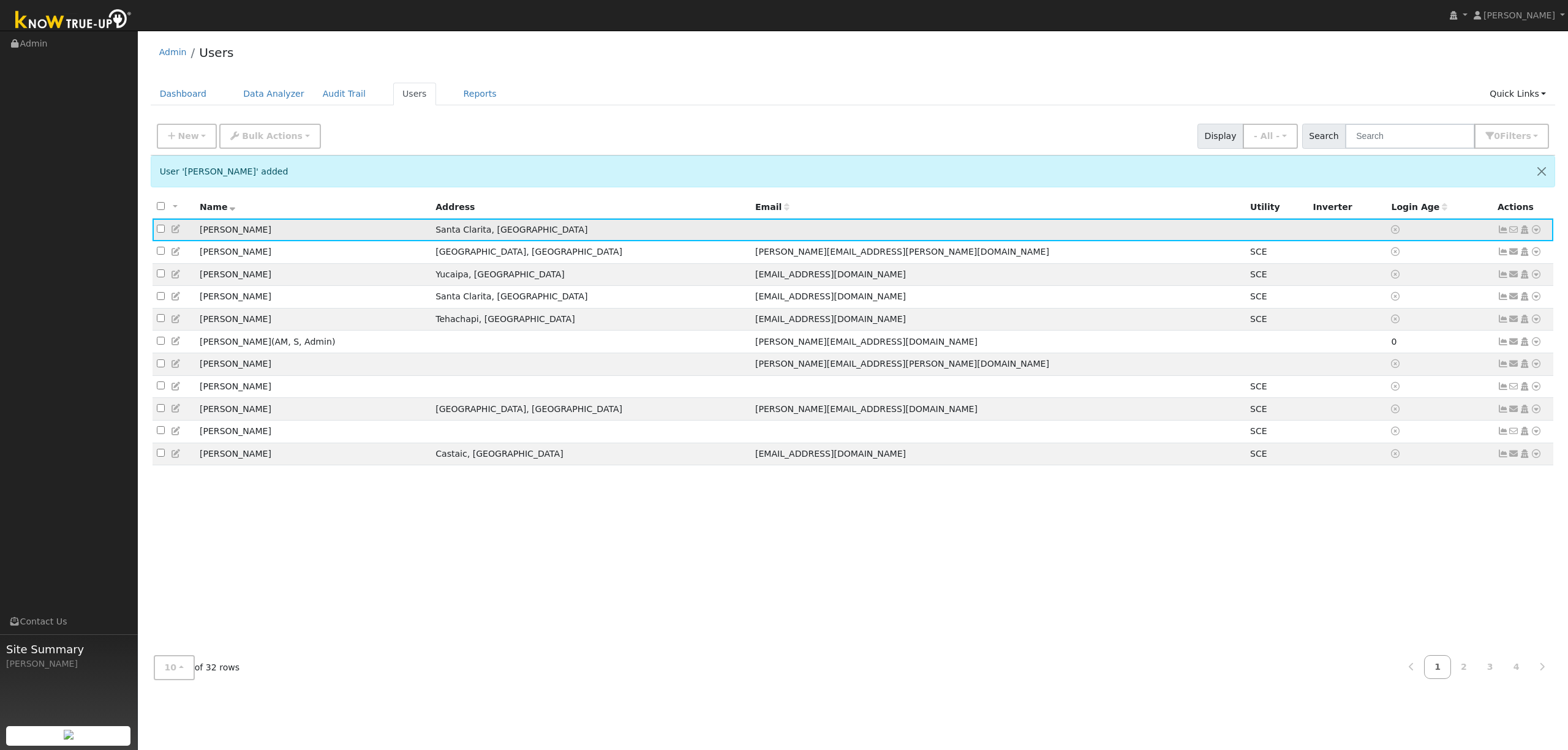
click at [1534, 228] on icon at bounding box center [1536, 230] width 11 height 9
click at [1428, 291] on link "Import From CSV" at bounding box center [1406, 296] width 90 height 17
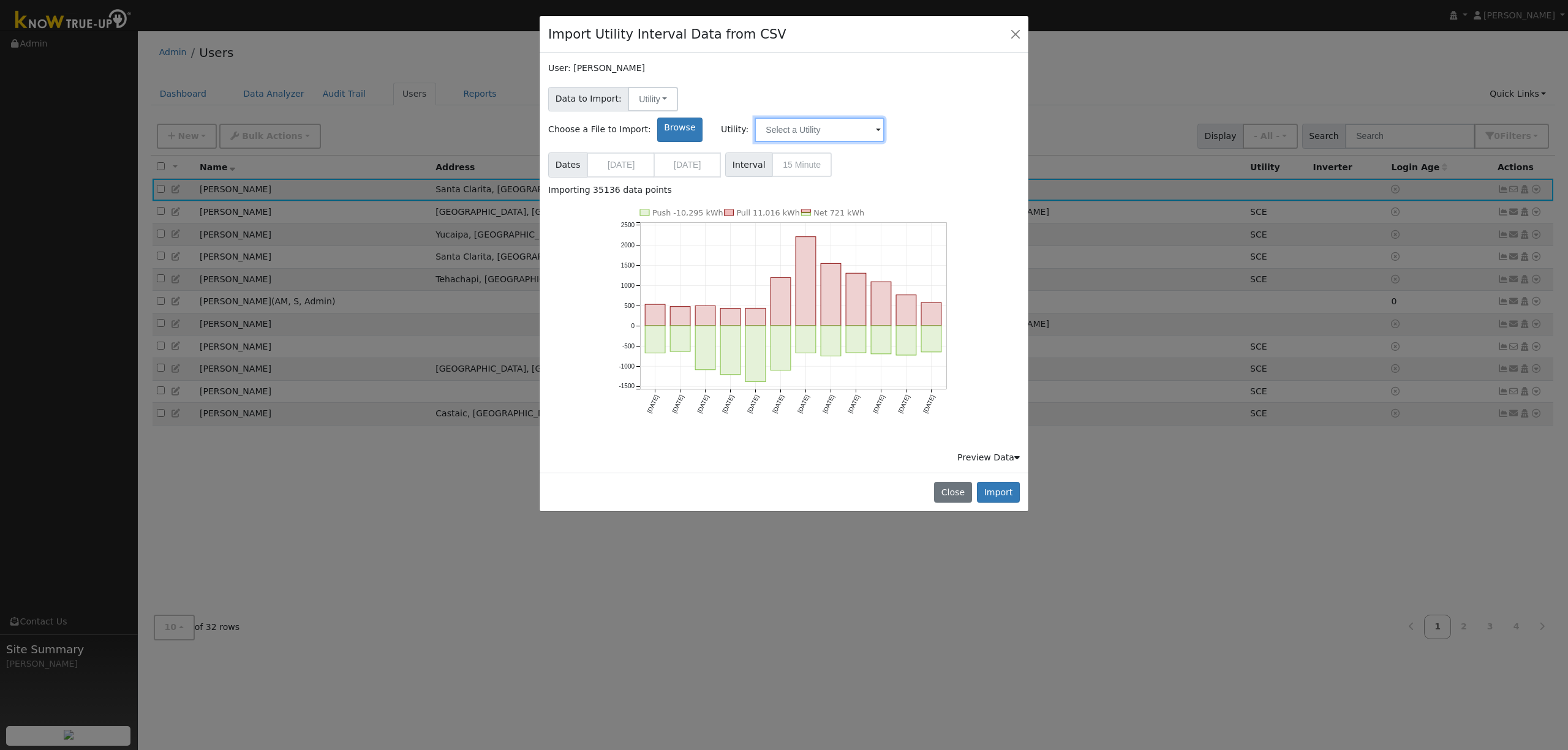
click at [885, 117] on input "text" at bounding box center [819, 129] width 130 height 25
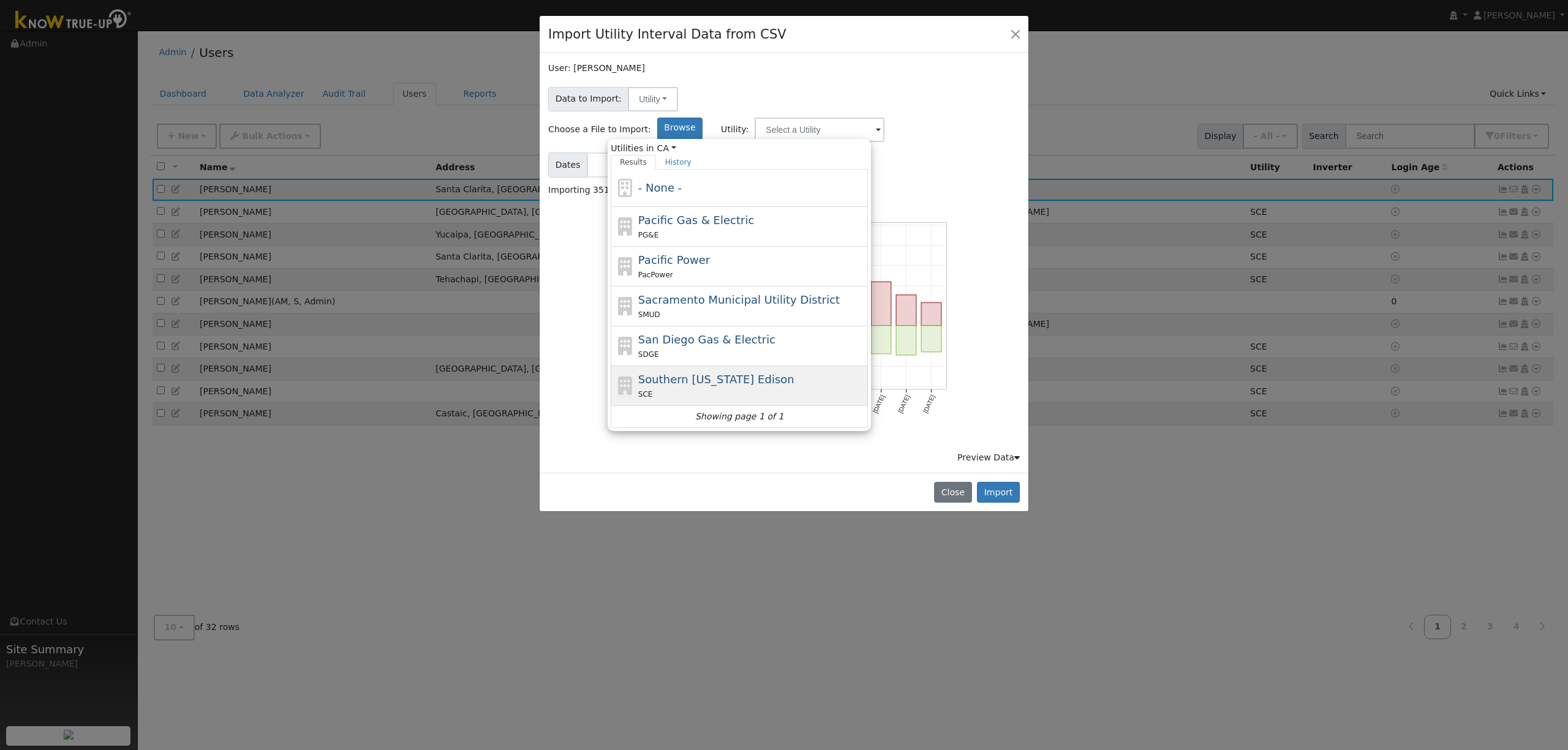
click at [794, 373] on span "Southern [US_STATE] Edison" at bounding box center [716, 379] width 156 height 13
type input "Southern [US_STATE] Edison"
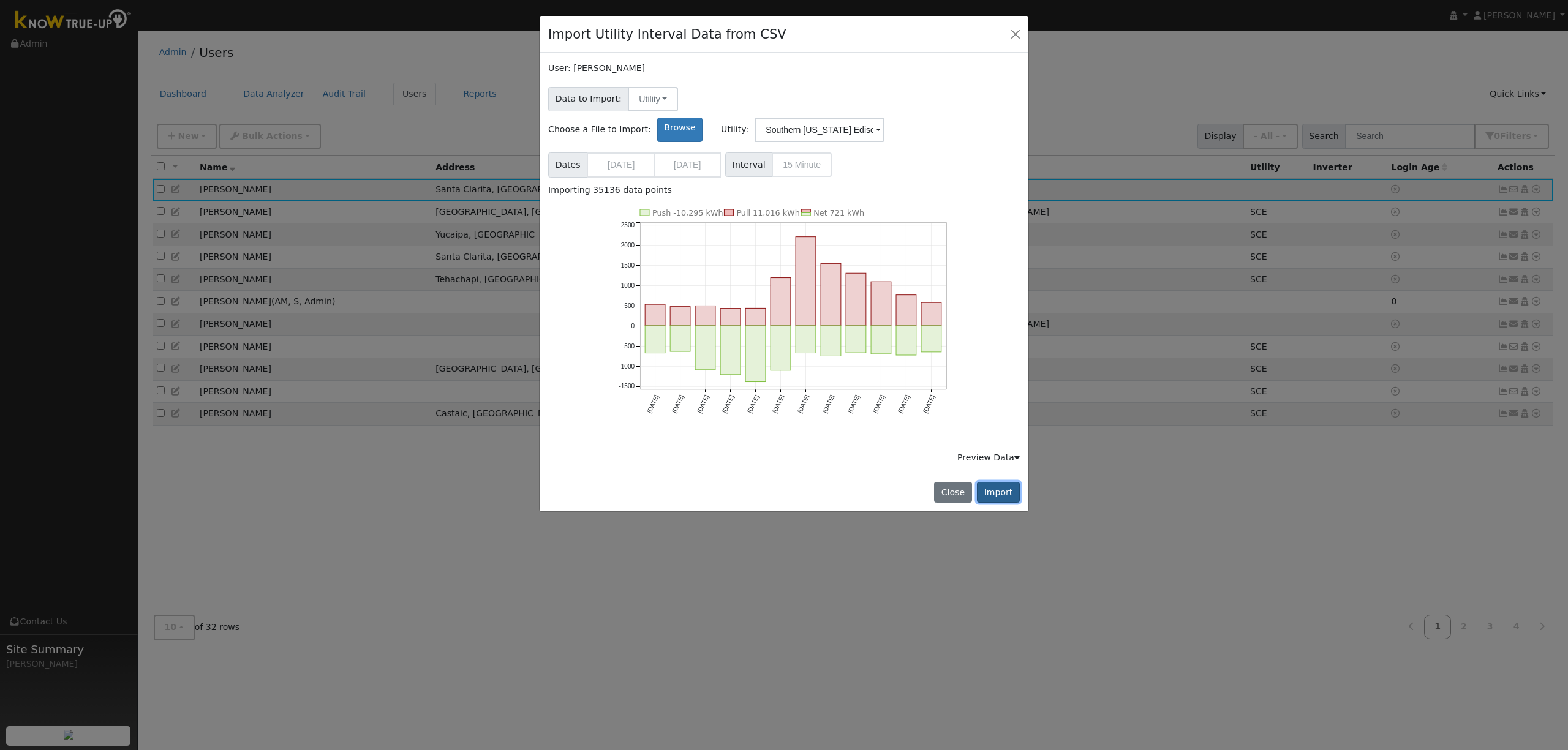
click at [1008, 482] on button "Import" at bounding box center [999, 492] width 43 height 21
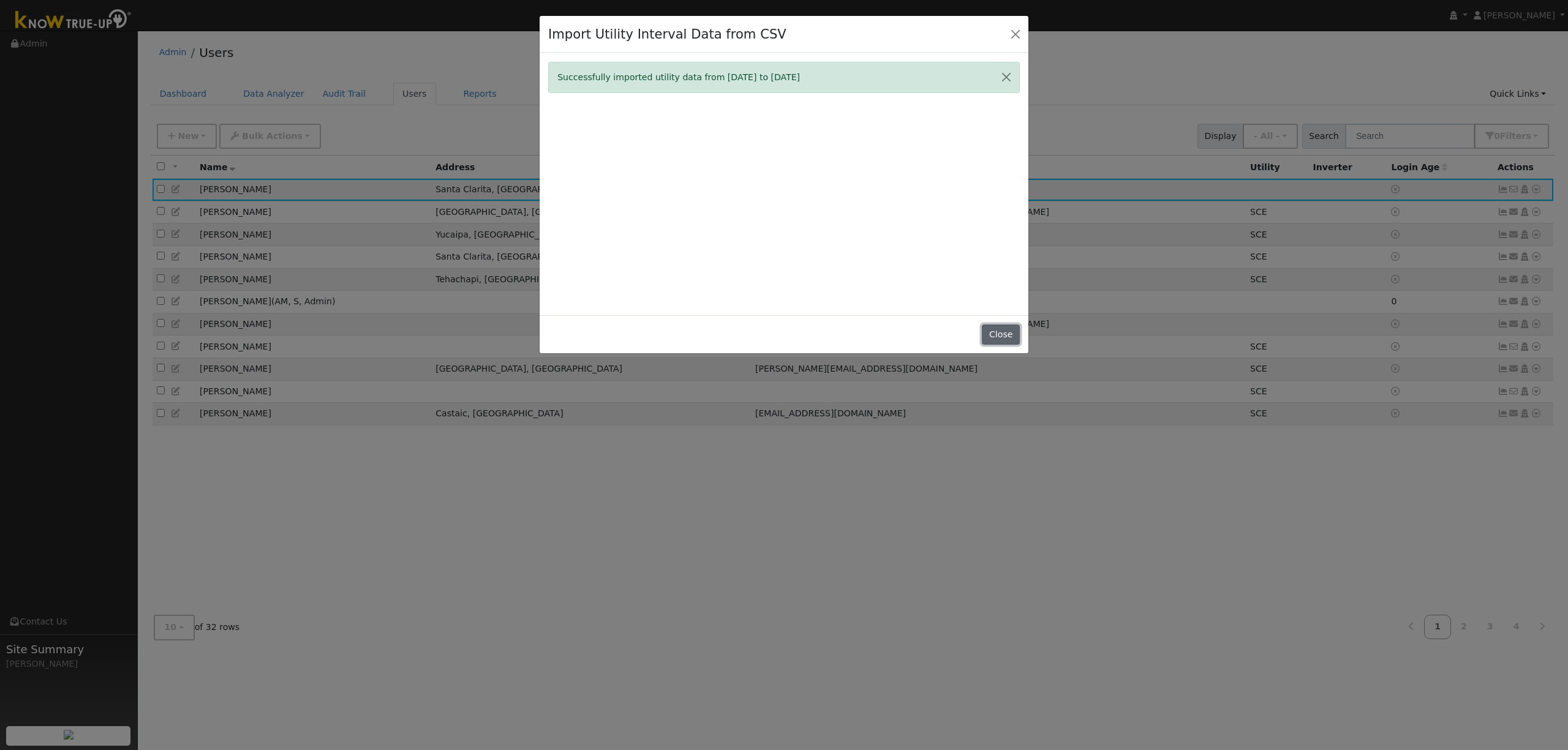
click at [998, 334] on button "Close" at bounding box center [1000, 335] width 37 height 21
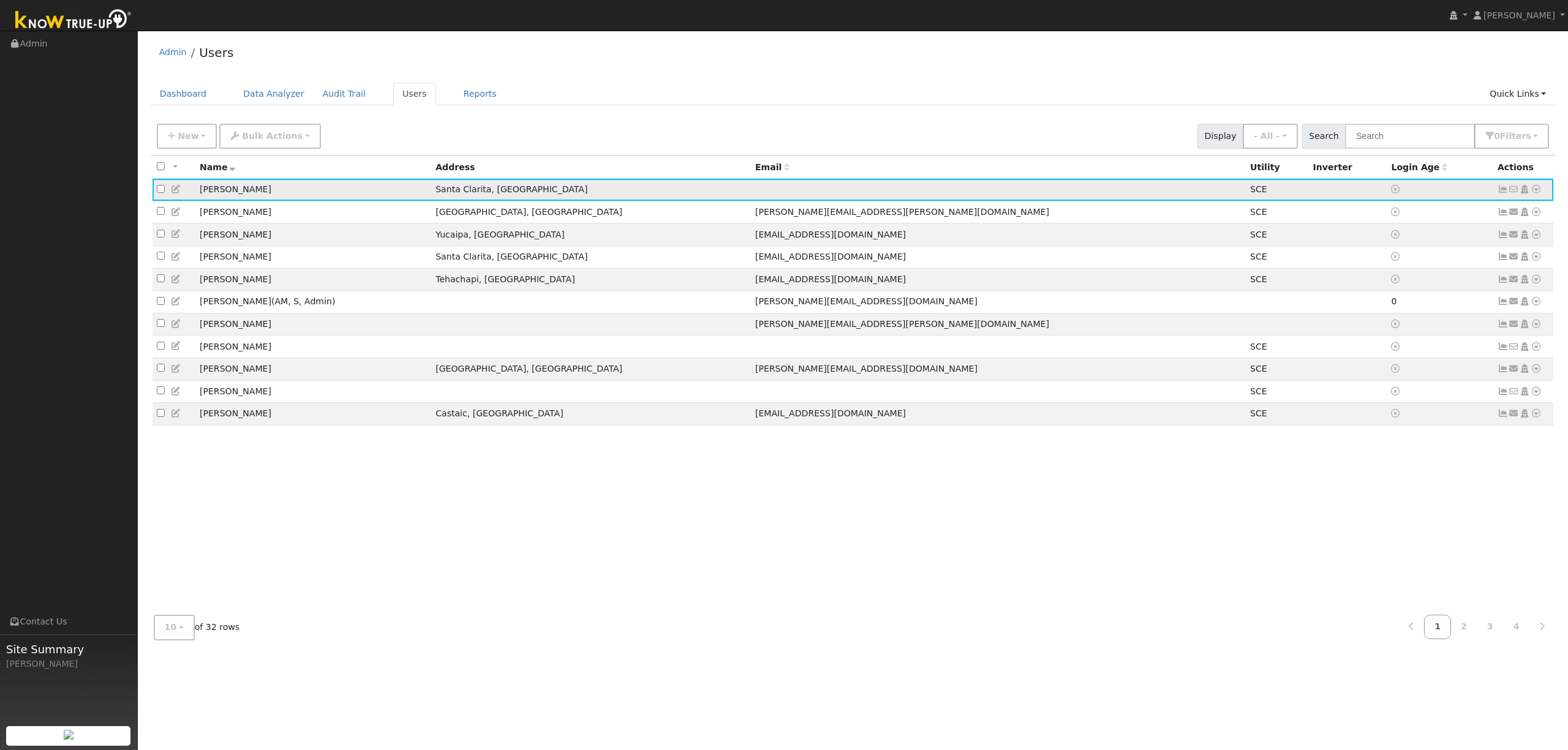
click at [1538, 190] on icon at bounding box center [1536, 190] width 11 height 9
click at [1407, 240] on link "Scenario" at bounding box center [1406, 239] width 91 height 17
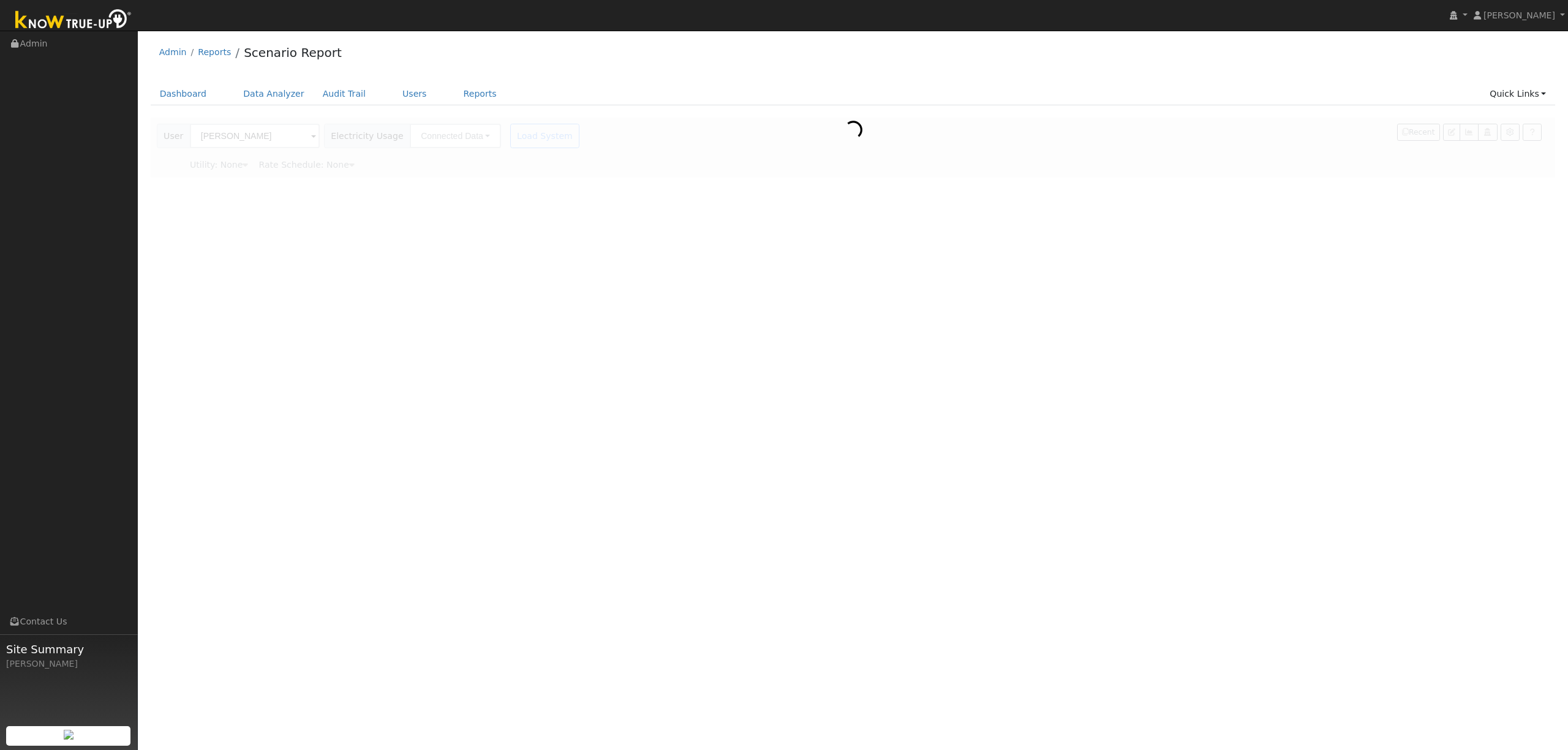
type input "Southern [US_STATE] Edison"
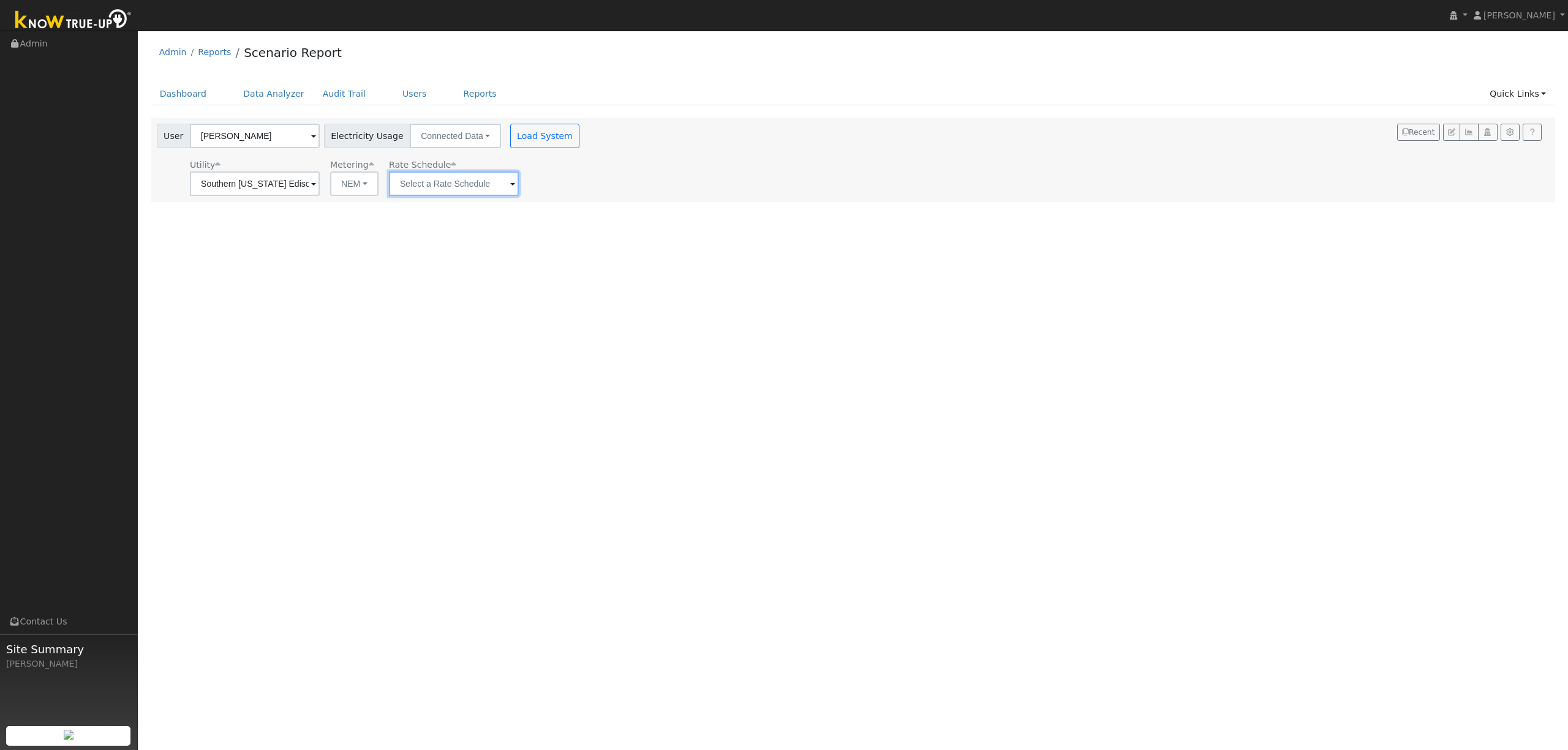
click at [480, 181] on input "text" at bounding box center [454, 183] width 130 height 25
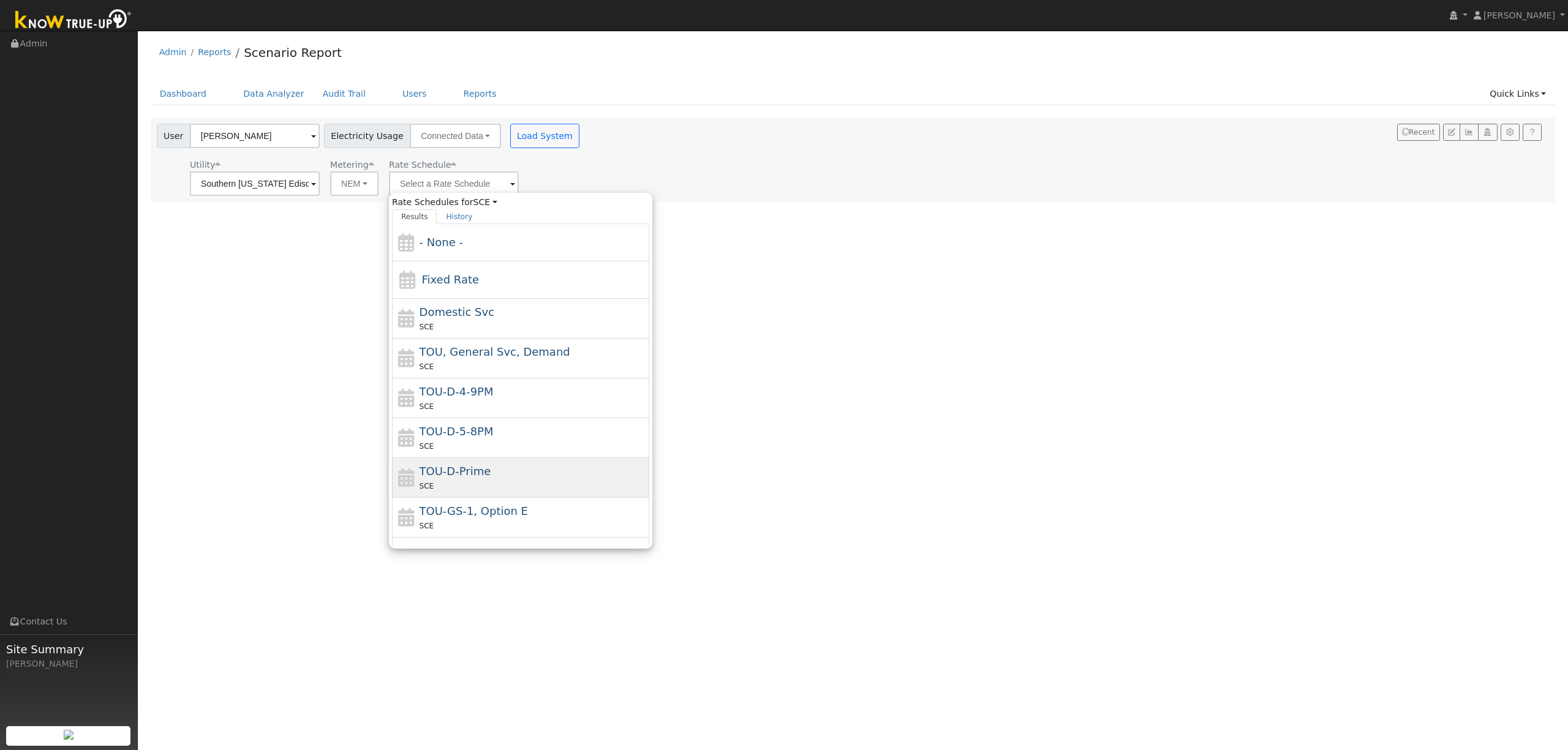
click at [491, 487] on div "SCE" at bounding box center [533, 486] width 227 height 13
type input "TOU-D-Prime"
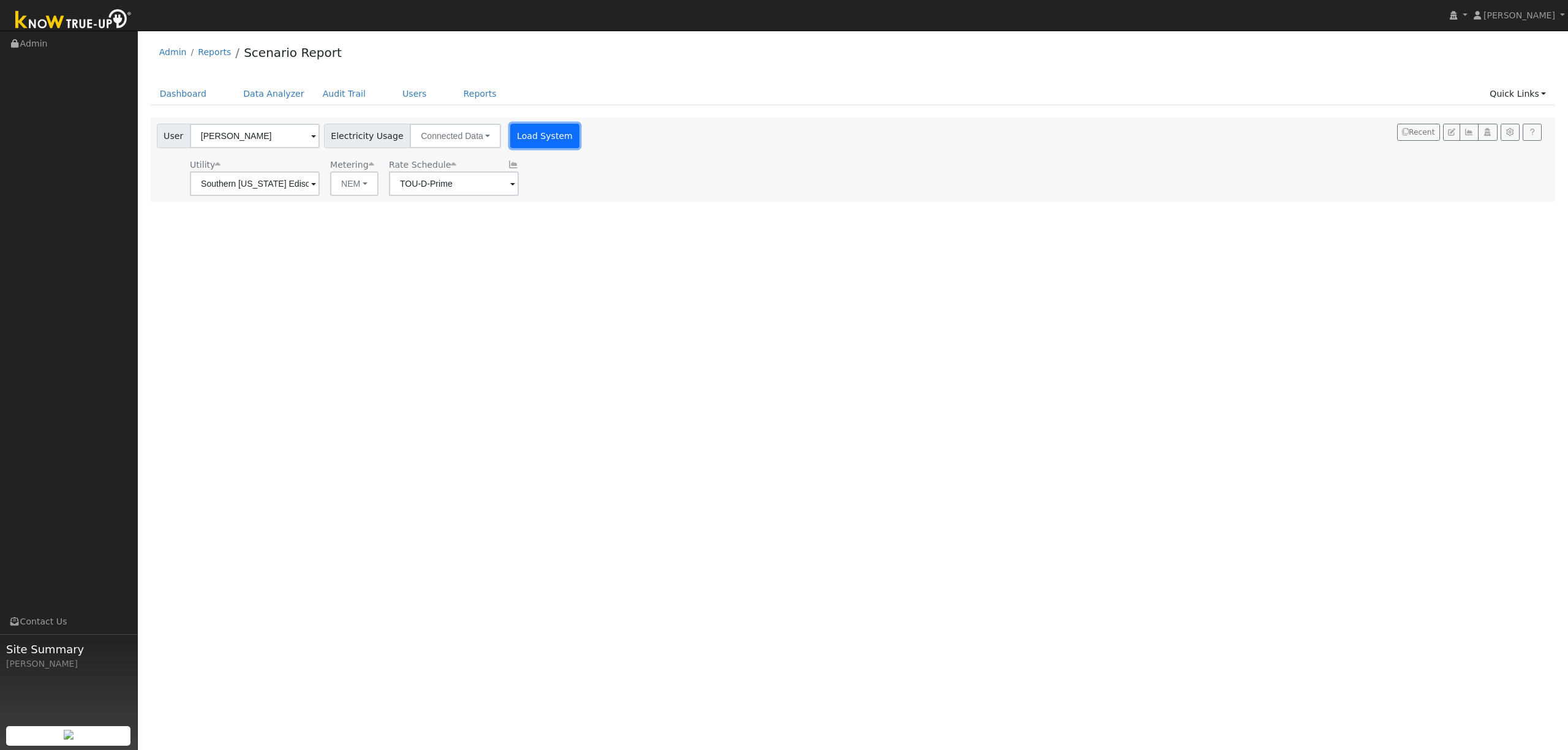
click at [530, 132] on button "Load System" at bounding box center [545, 136] width 70 height 25
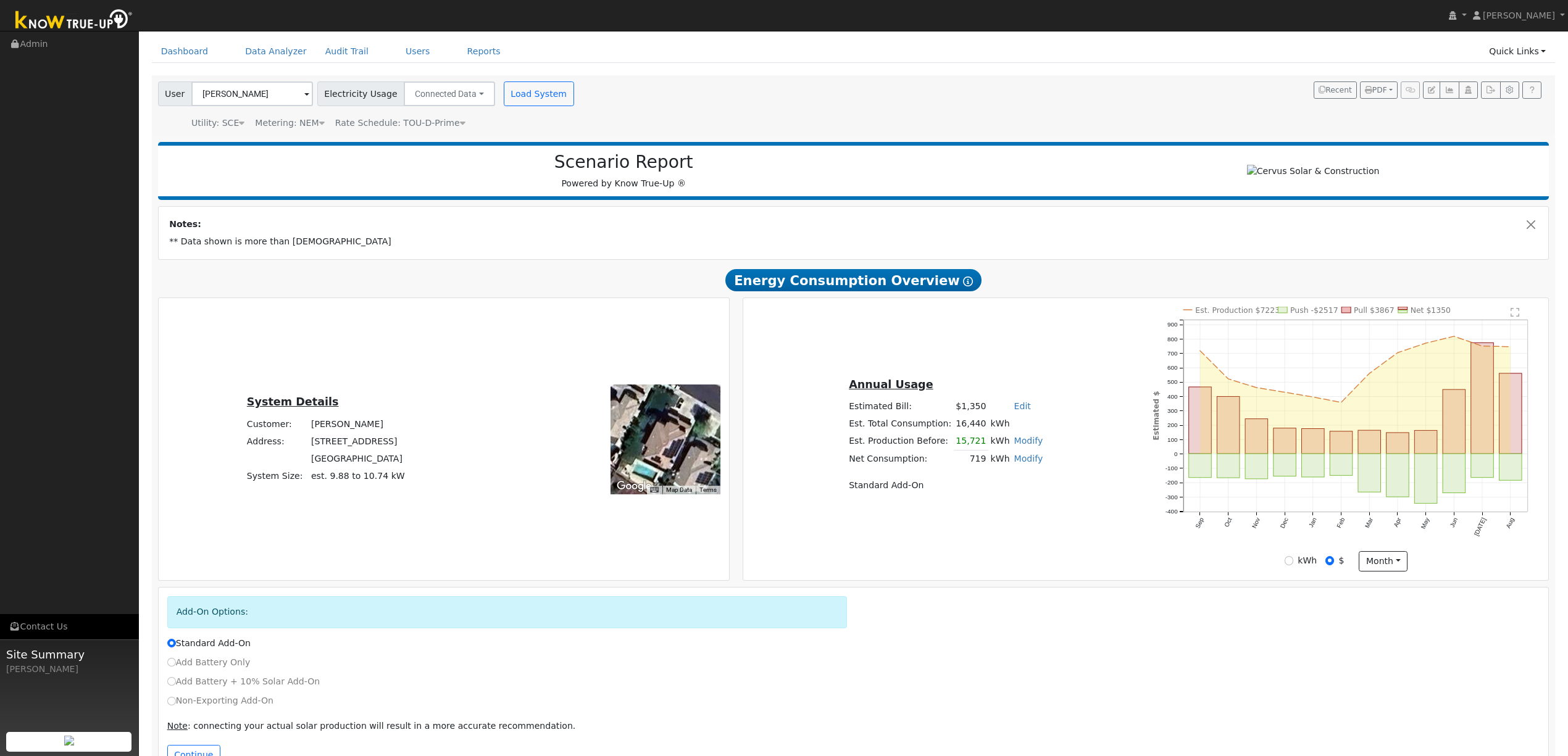
scroll to position [89, 0]
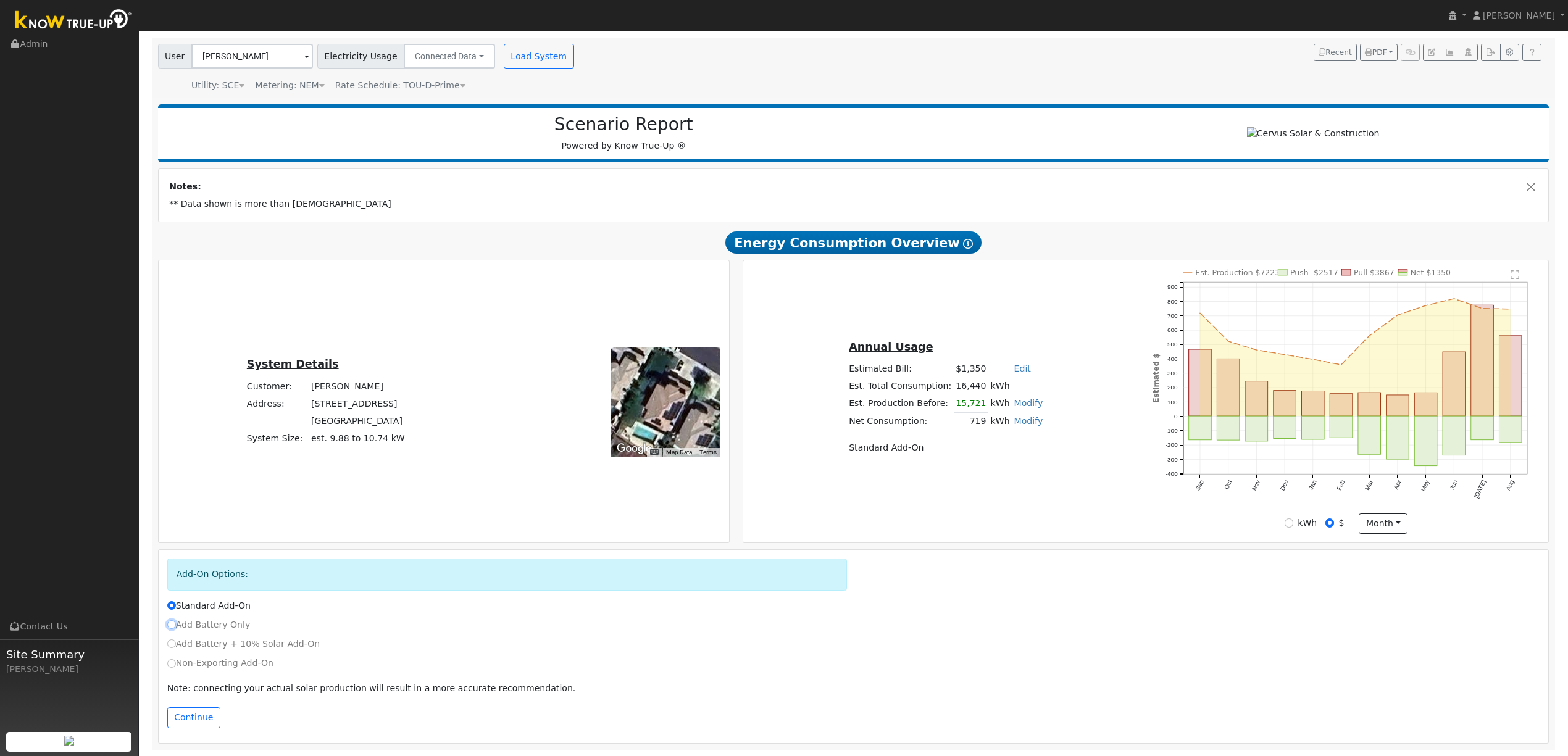
drag, startPoint x: 171, startPoint y: 623, endPoint x: 175, endPoint y: 638, distance: 15.5
click at [171, 623] on input "Add Battery Only" at bounding box center [172, 625] width 9 height 9
radio input "true"
radio input "false"
click at [198, 720] on button "Continue" at bounding box center [194, 718] width 53 height 21
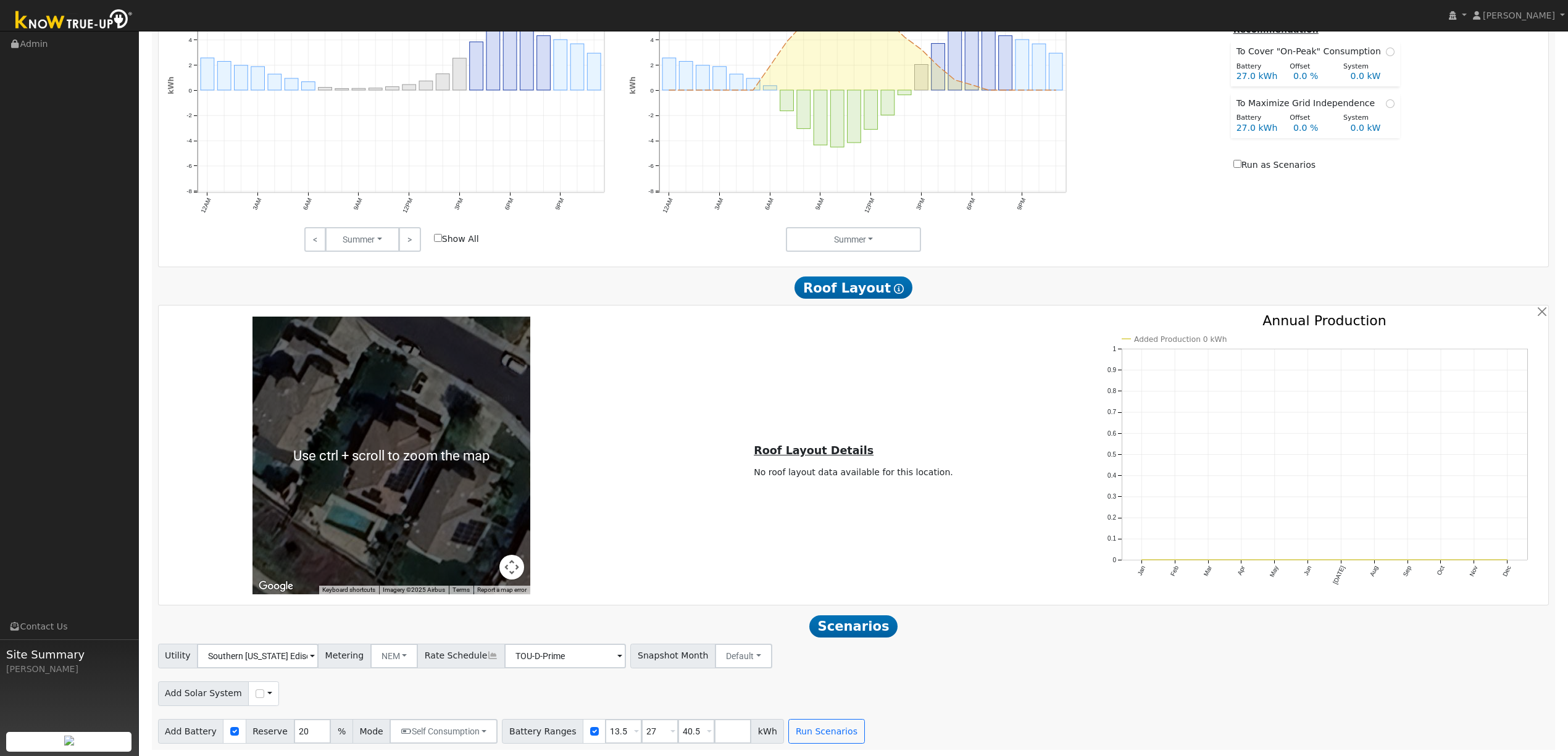
scroll to position [880, 0]
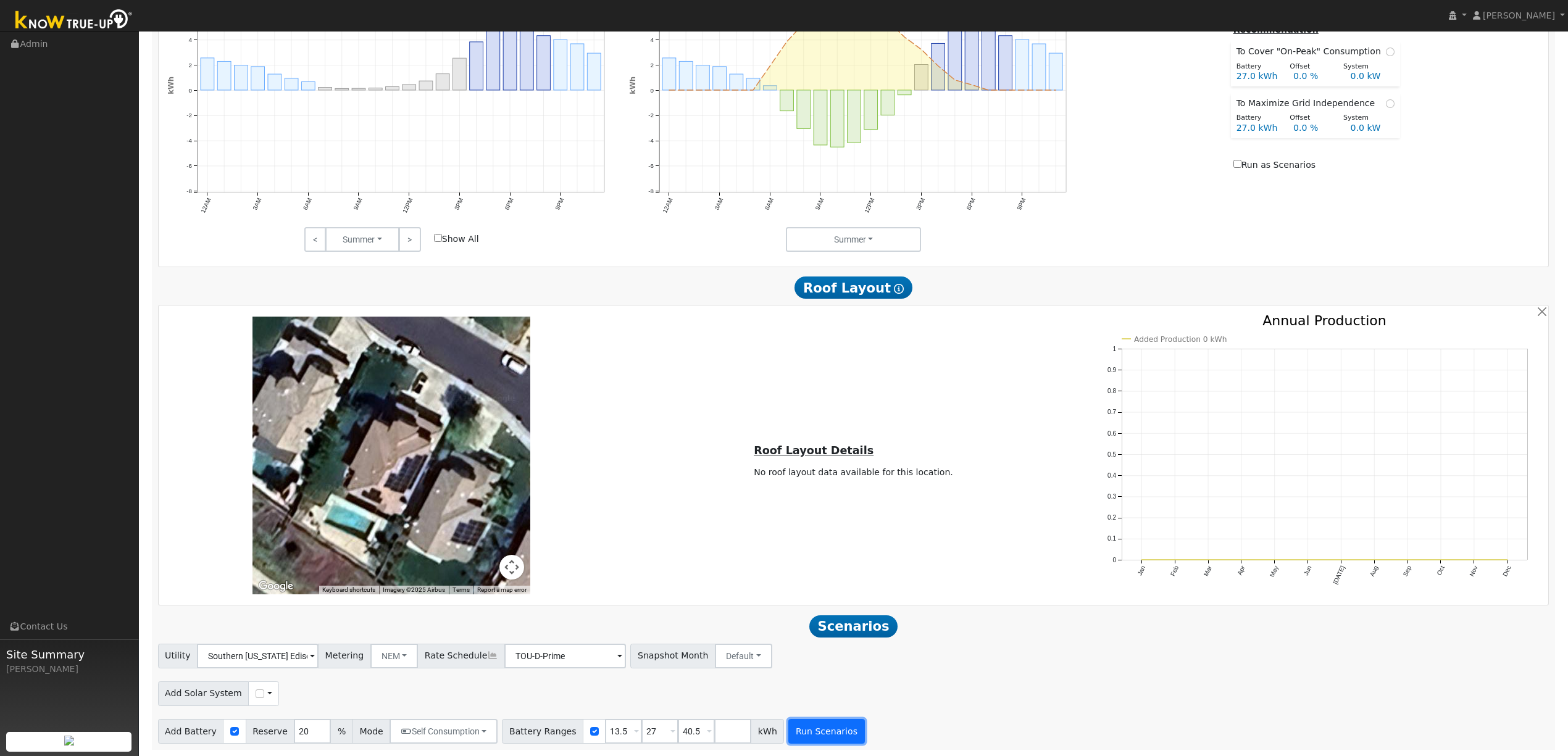
click at [794, 730] on button "Run Scenarios" at bounding box center [826, 732] width 76 height 25
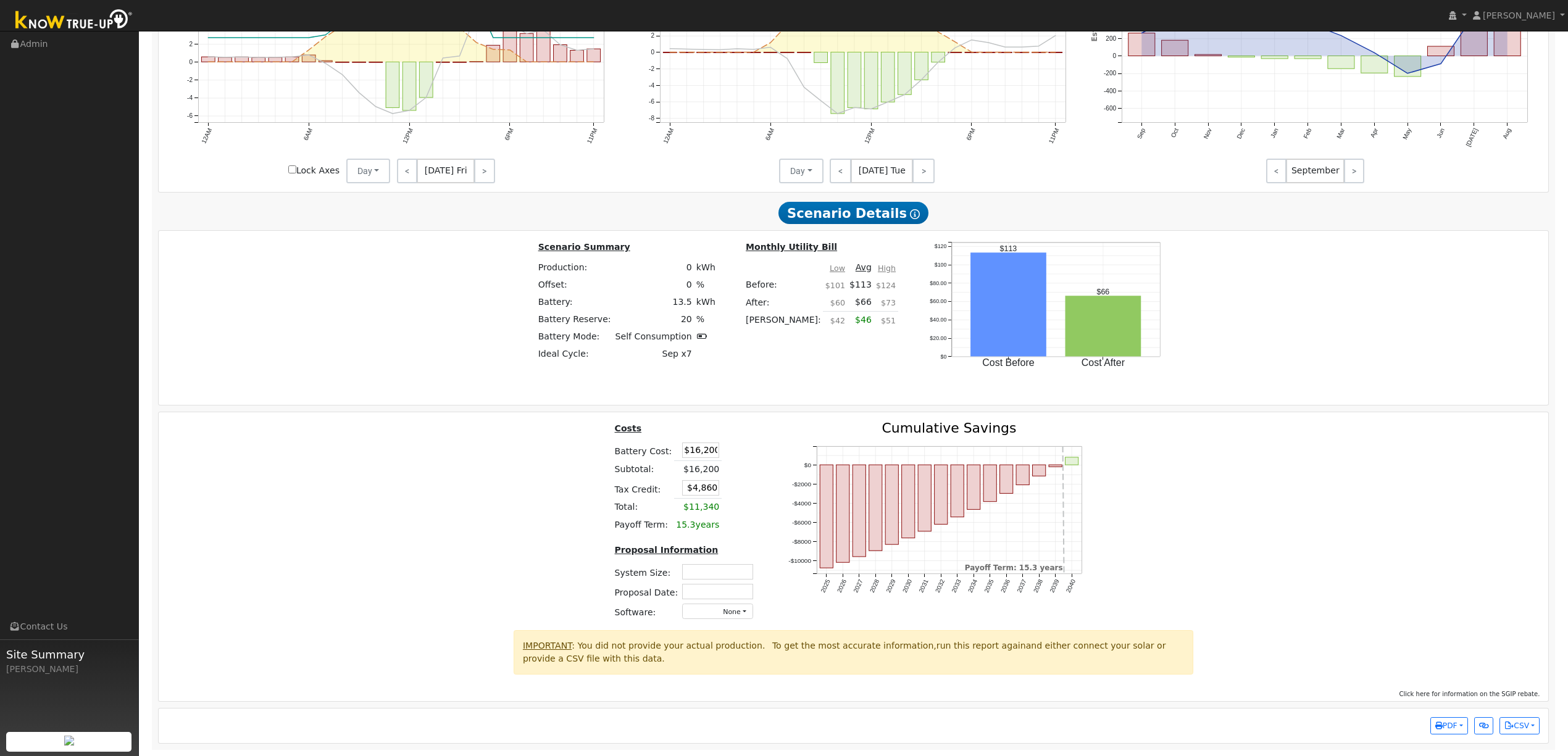
scroll to position [1907, 0]
click at [1490, 691] on span "Click here for information on the SGIP rebate." at bounding box center [1470, 694] width 141 height 7
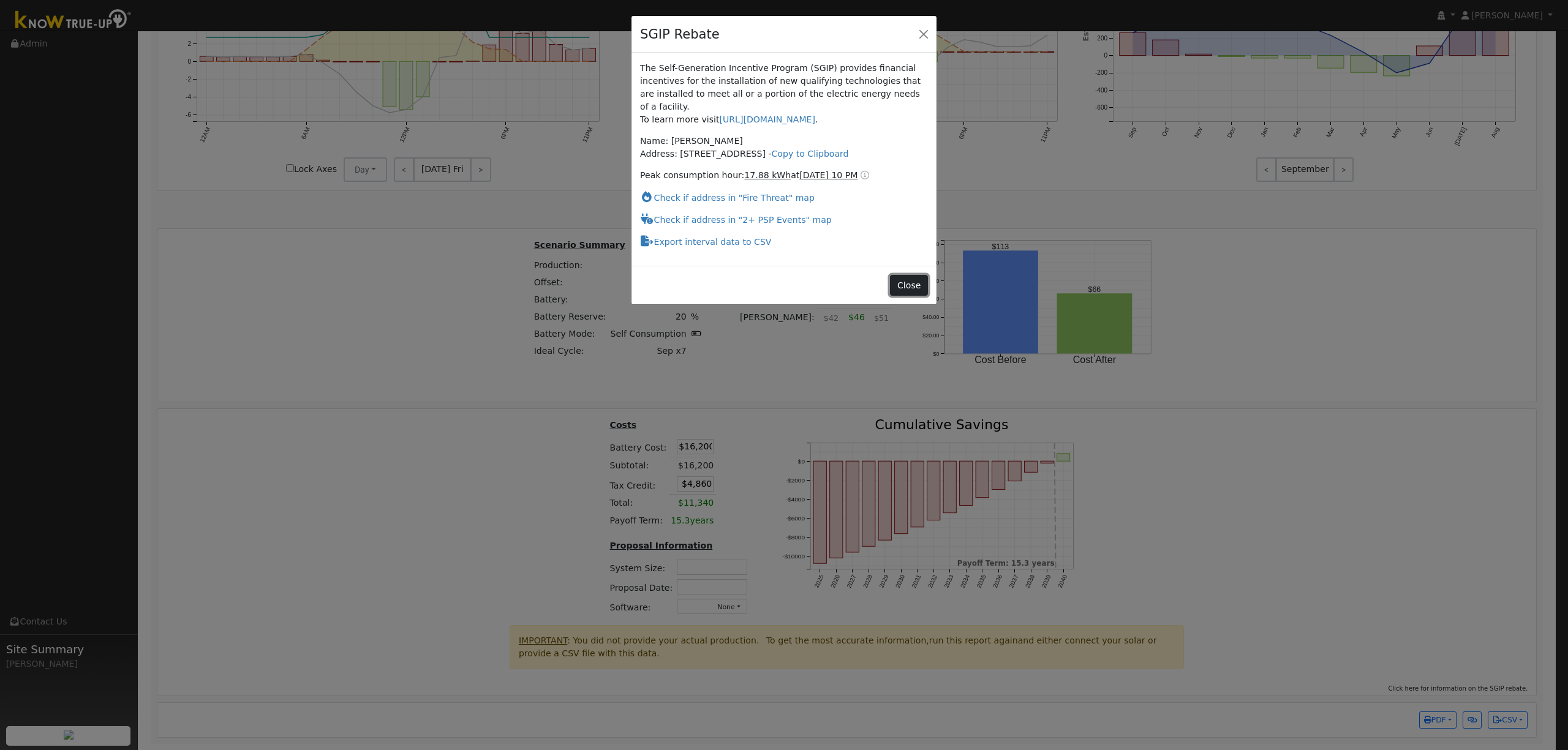
click at [907, 275] on button "Close" at bounding box center [909, 285] width 37 height 21
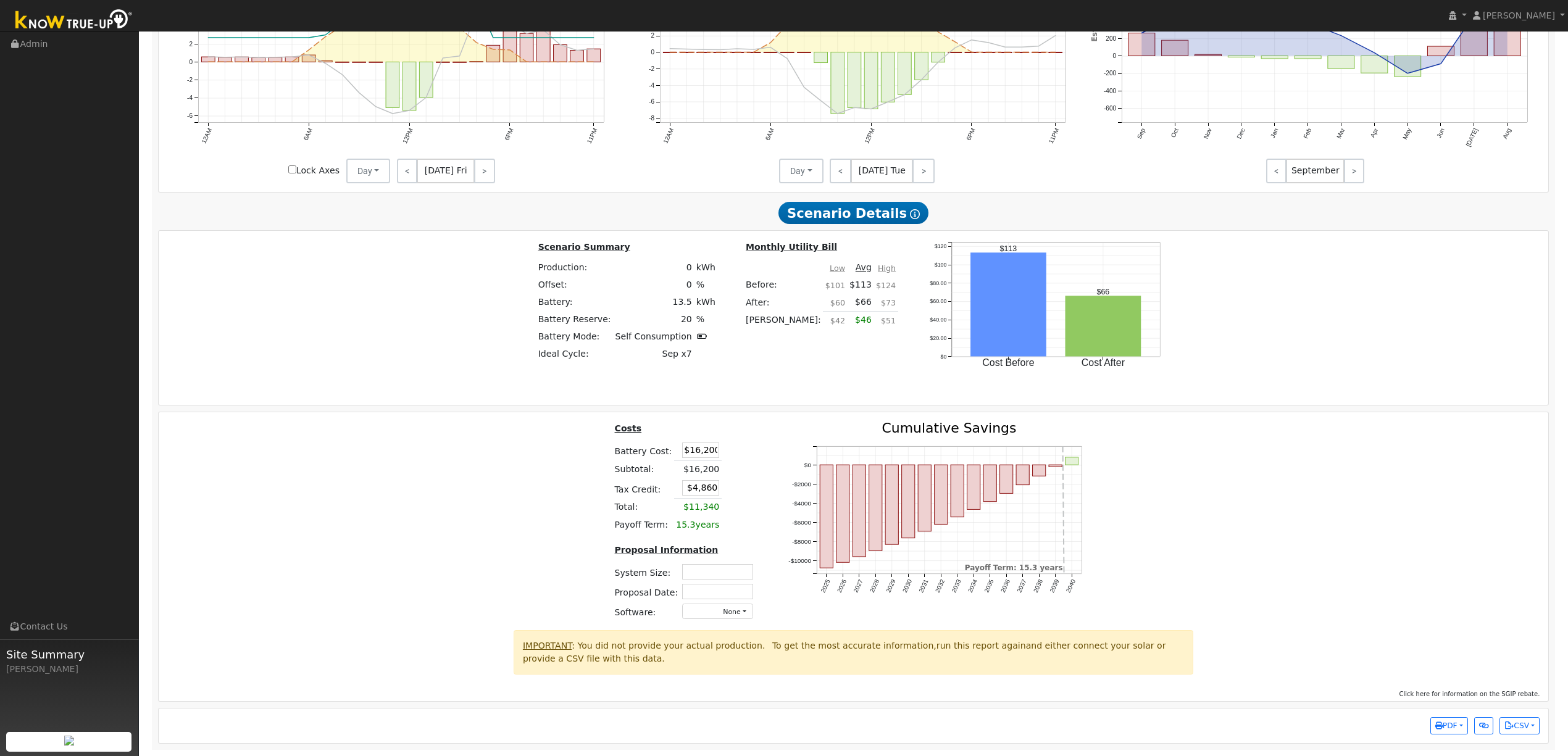
click at [1496, 695] on span "Click here for information on the SGIP rebate." at bounding box center [1470, 694] width 141 height 7
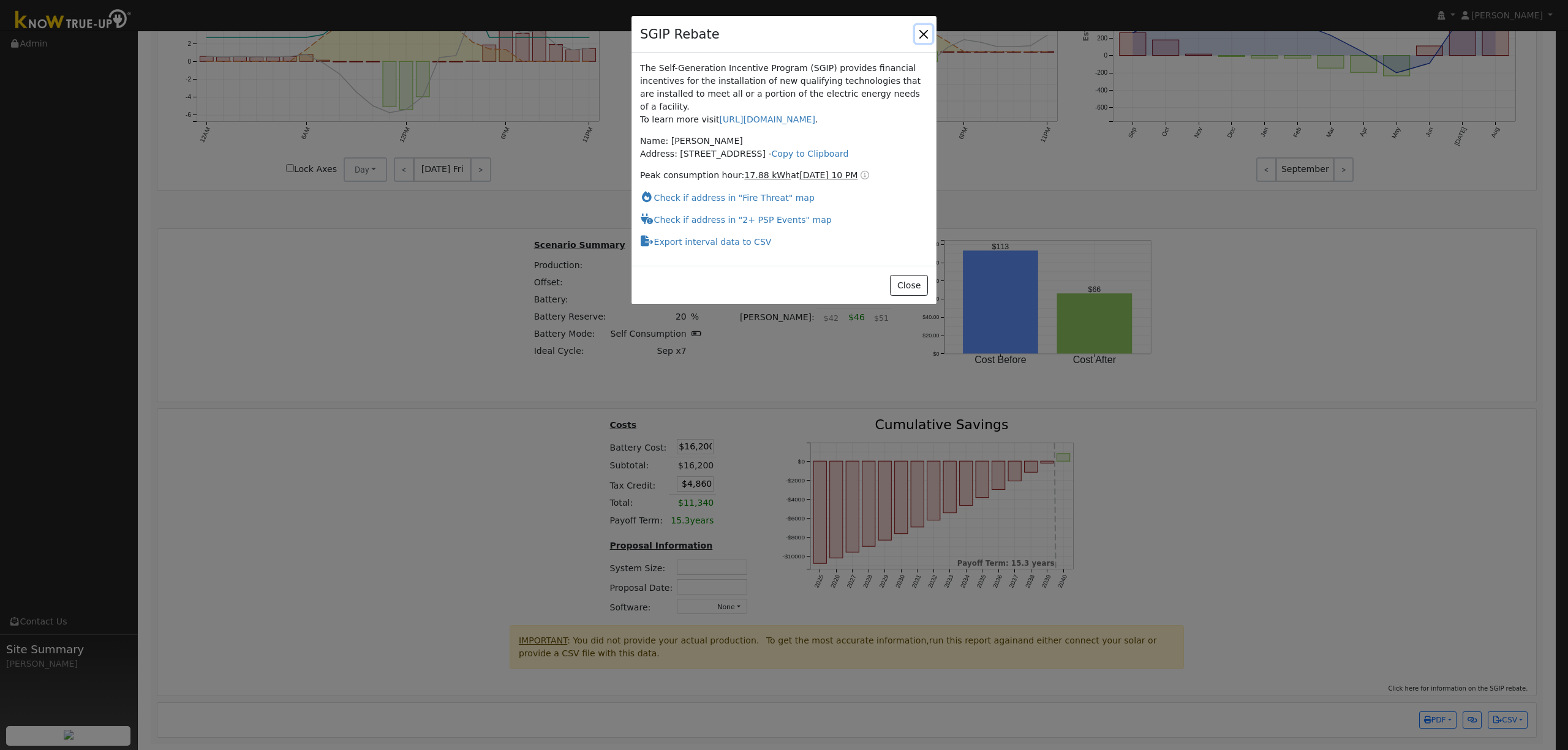
click at [921, 37] on button "button" at bounding box center [923, 34] width 17 height 17
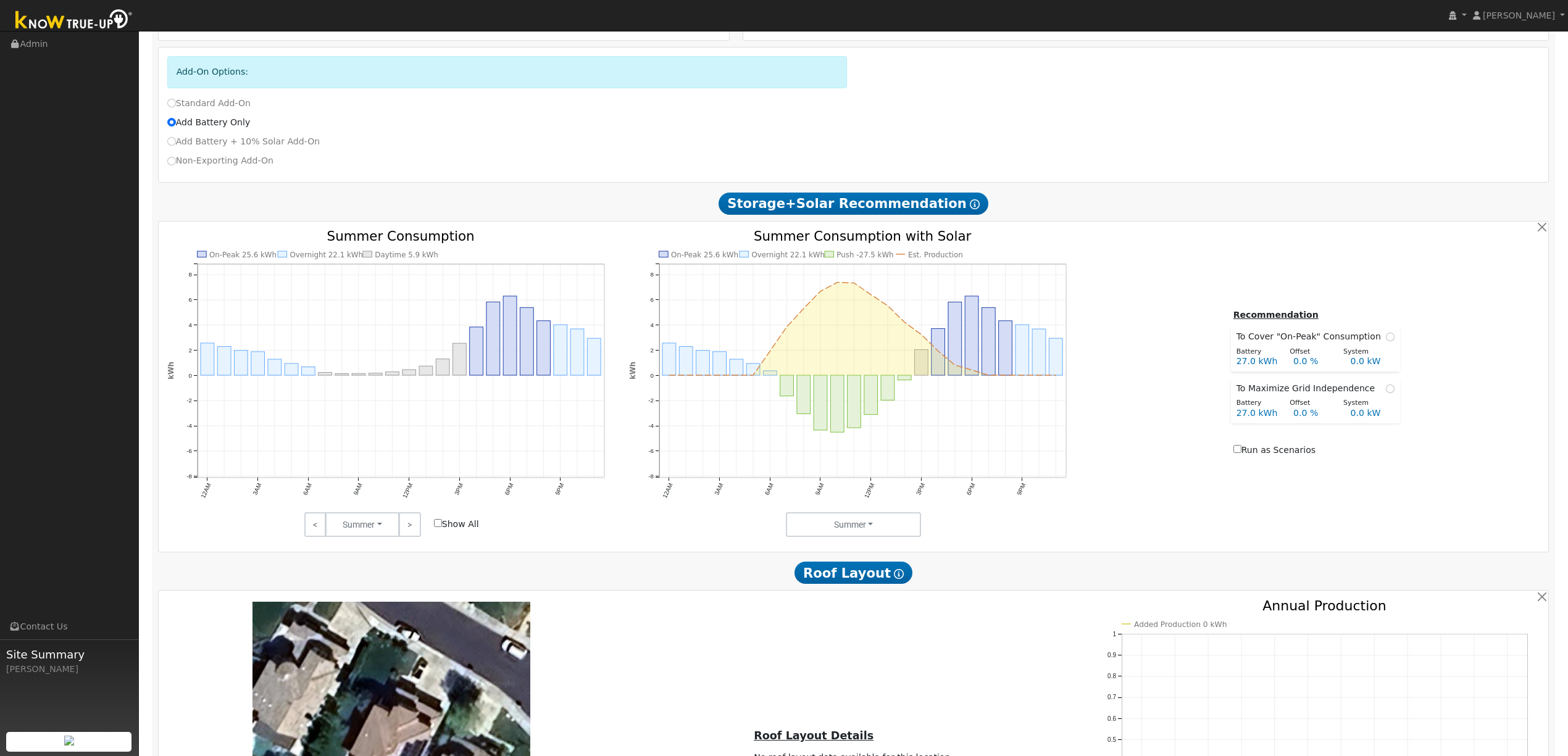
scroll to position [0, 0]
